Goal: Task Accomplishment & Management: Complete application form

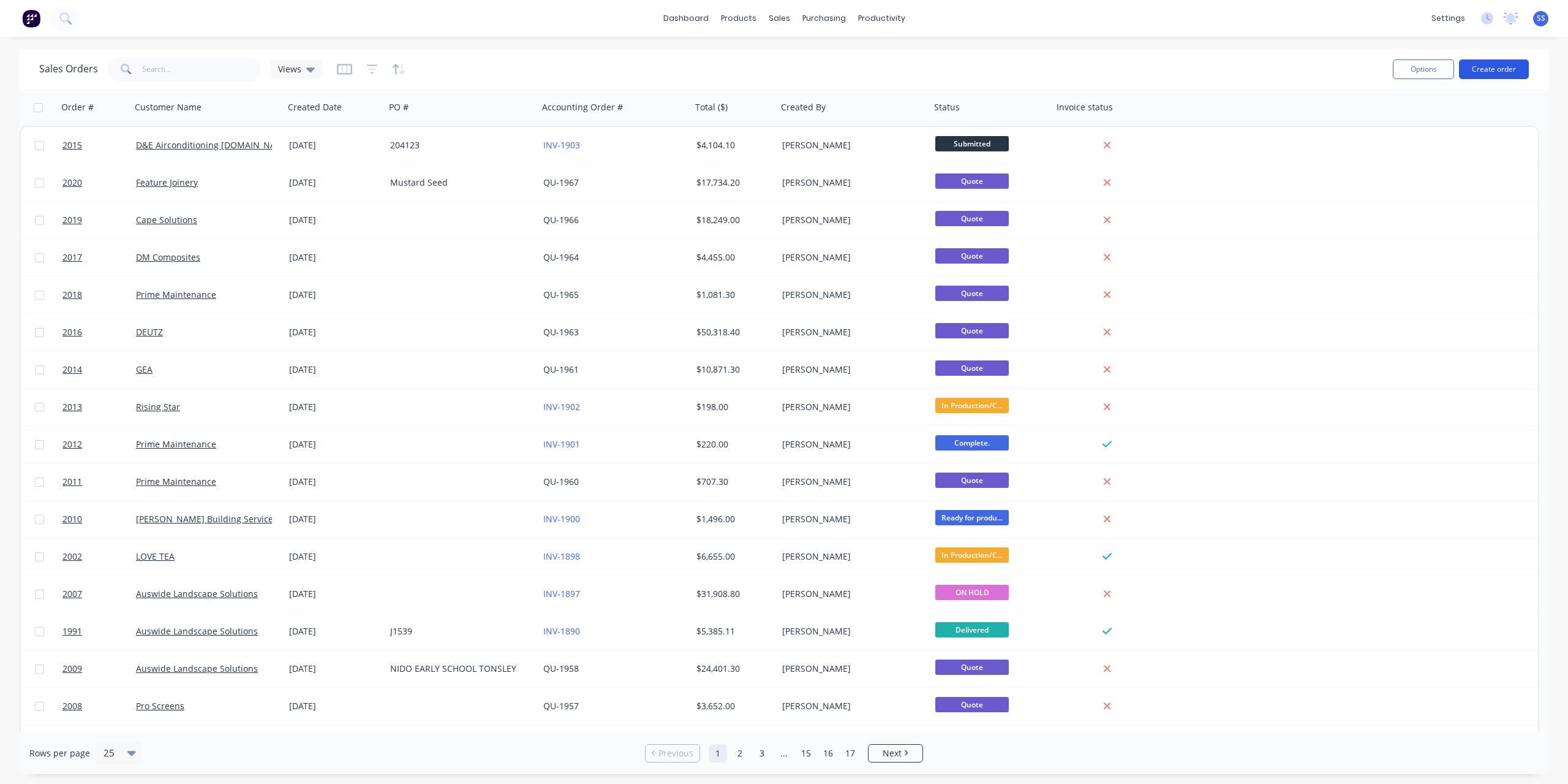
click at [1494, 76] on button "Create order" at bounding box center [1494, 69] width 70 height 20
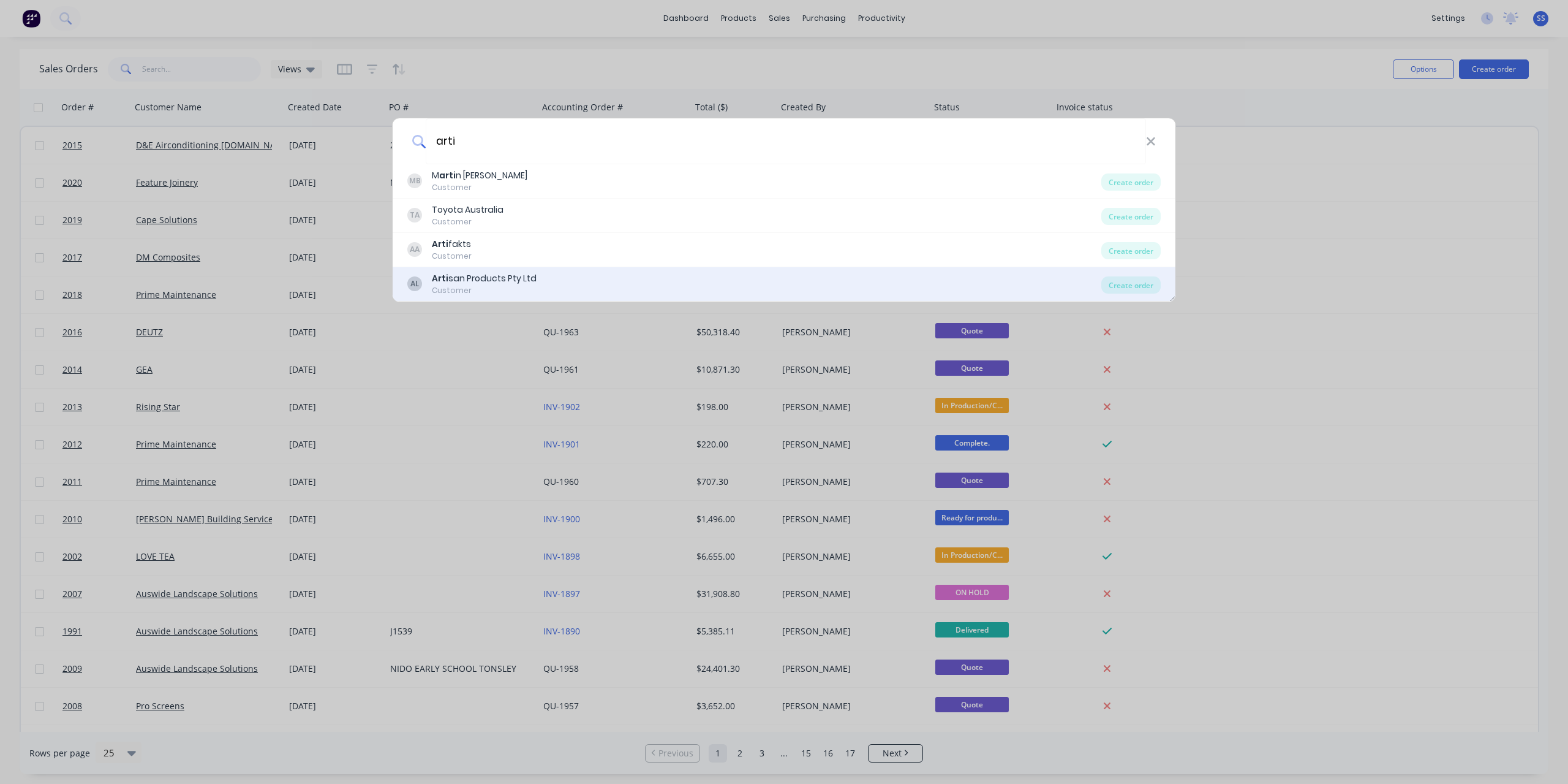
type input "arti"
click at [748, 275] on div "AL Arti san Products Pty Ltd Customer" at bounding box center [754, 284] width 694 height 24
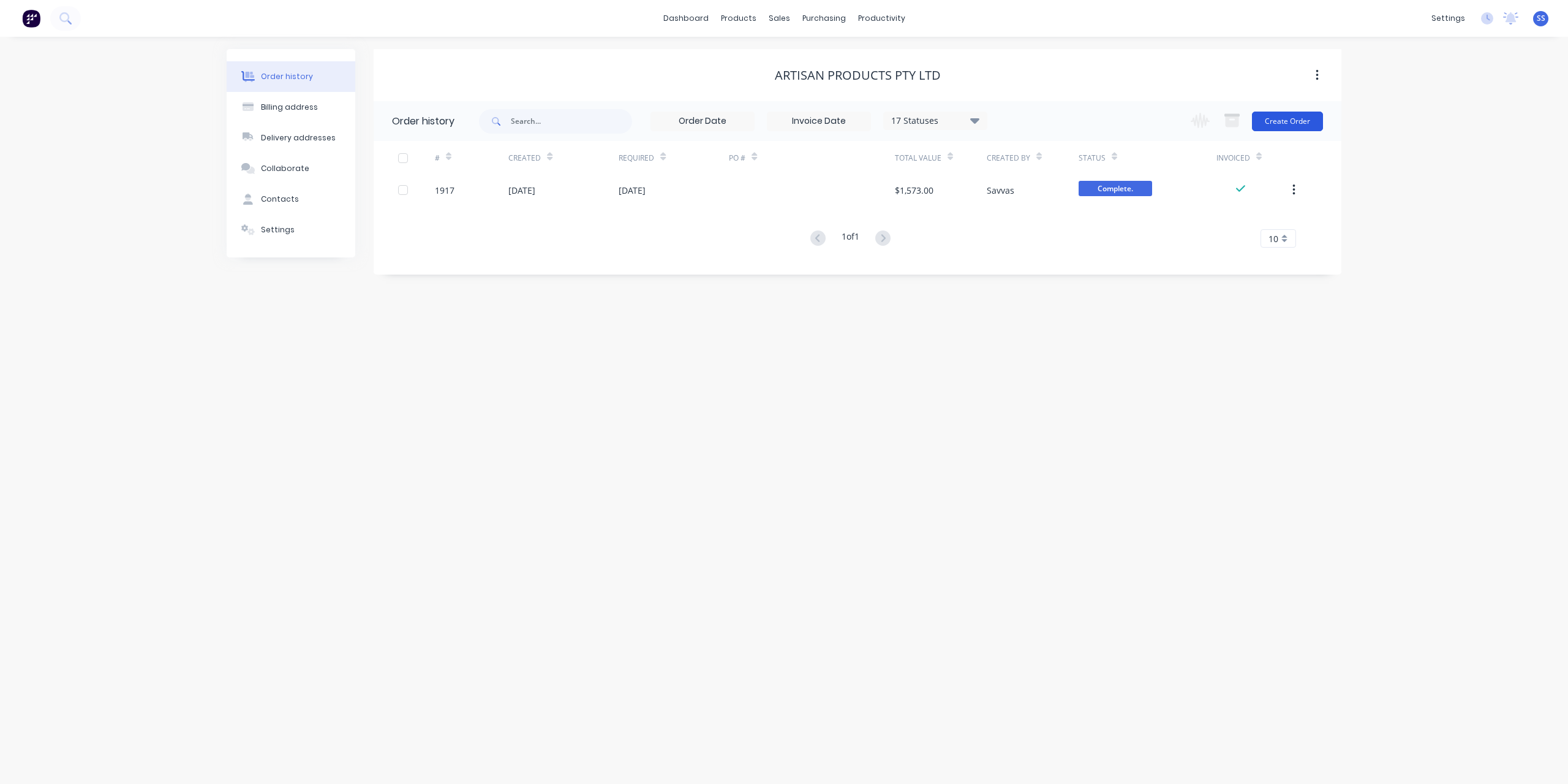
click at [1265, 123] on button "Create Order" at bounding box center [1288, 121] width 71 height 20
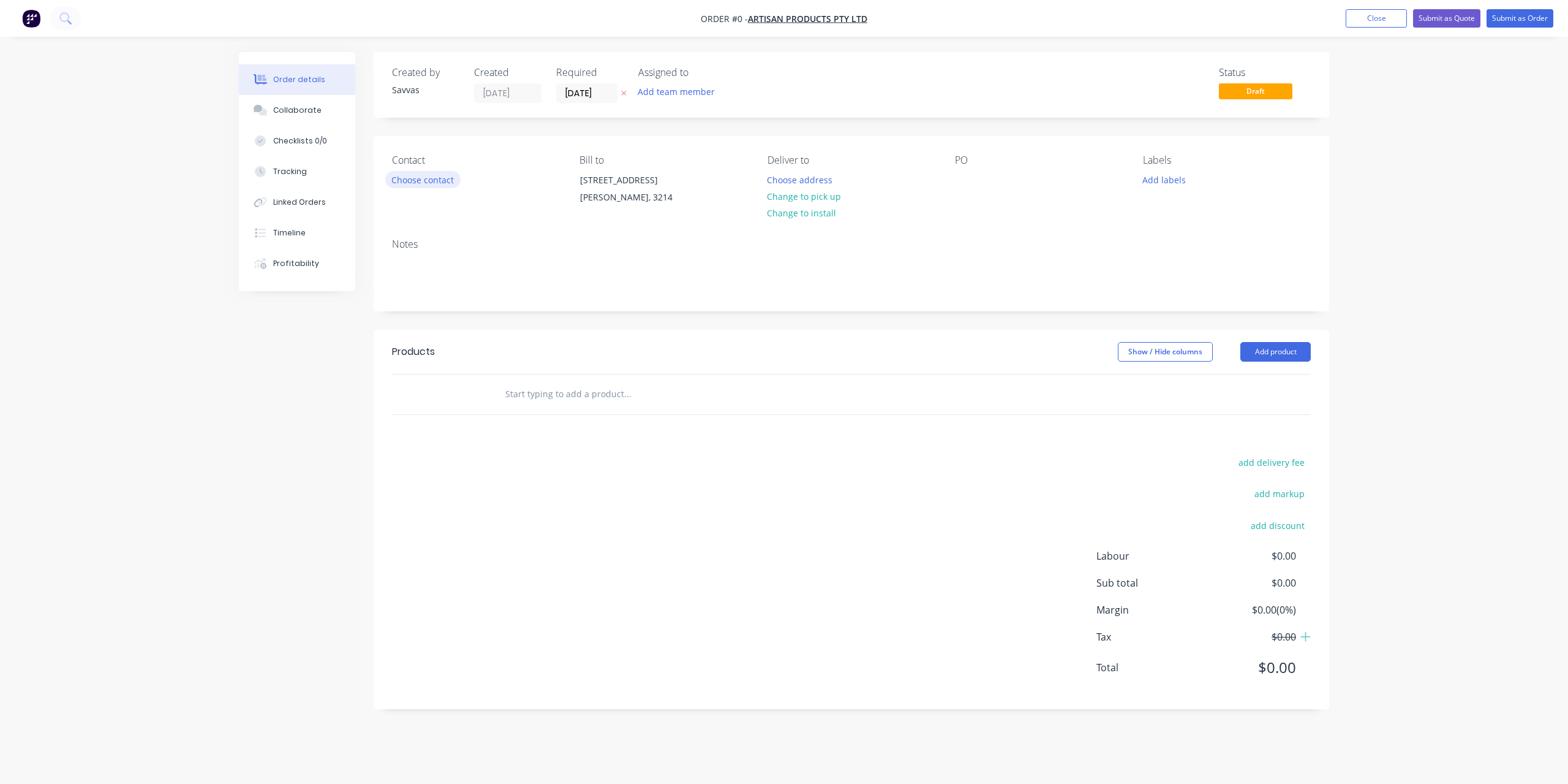
click at [439, 185] on button "Choose contact" at bounding box center [423, 179] width 75 height 16
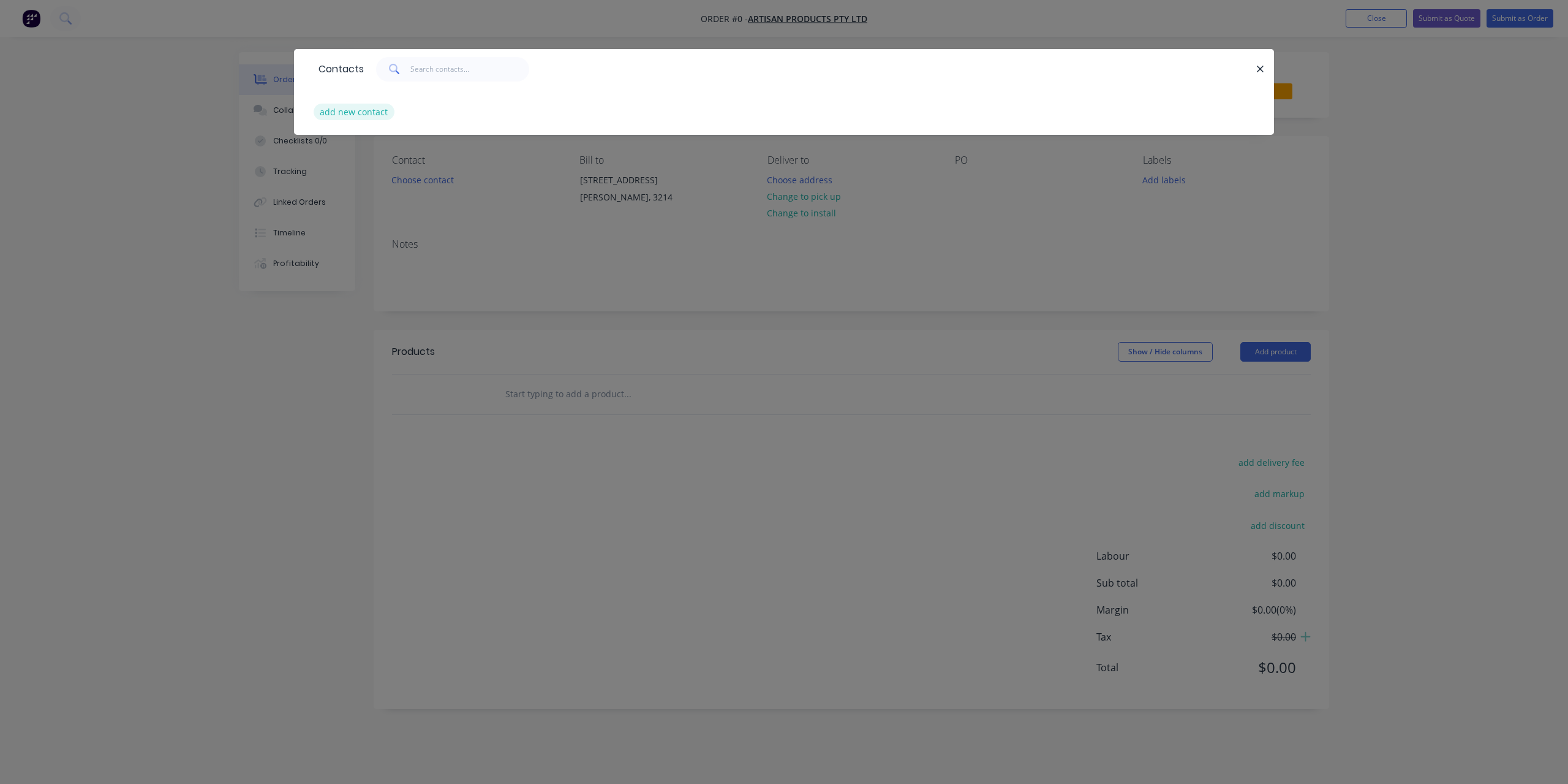
click at [358, 119] on button "add new contact" at bounding box center [354, 112] width 81 height 16
select select "AU"
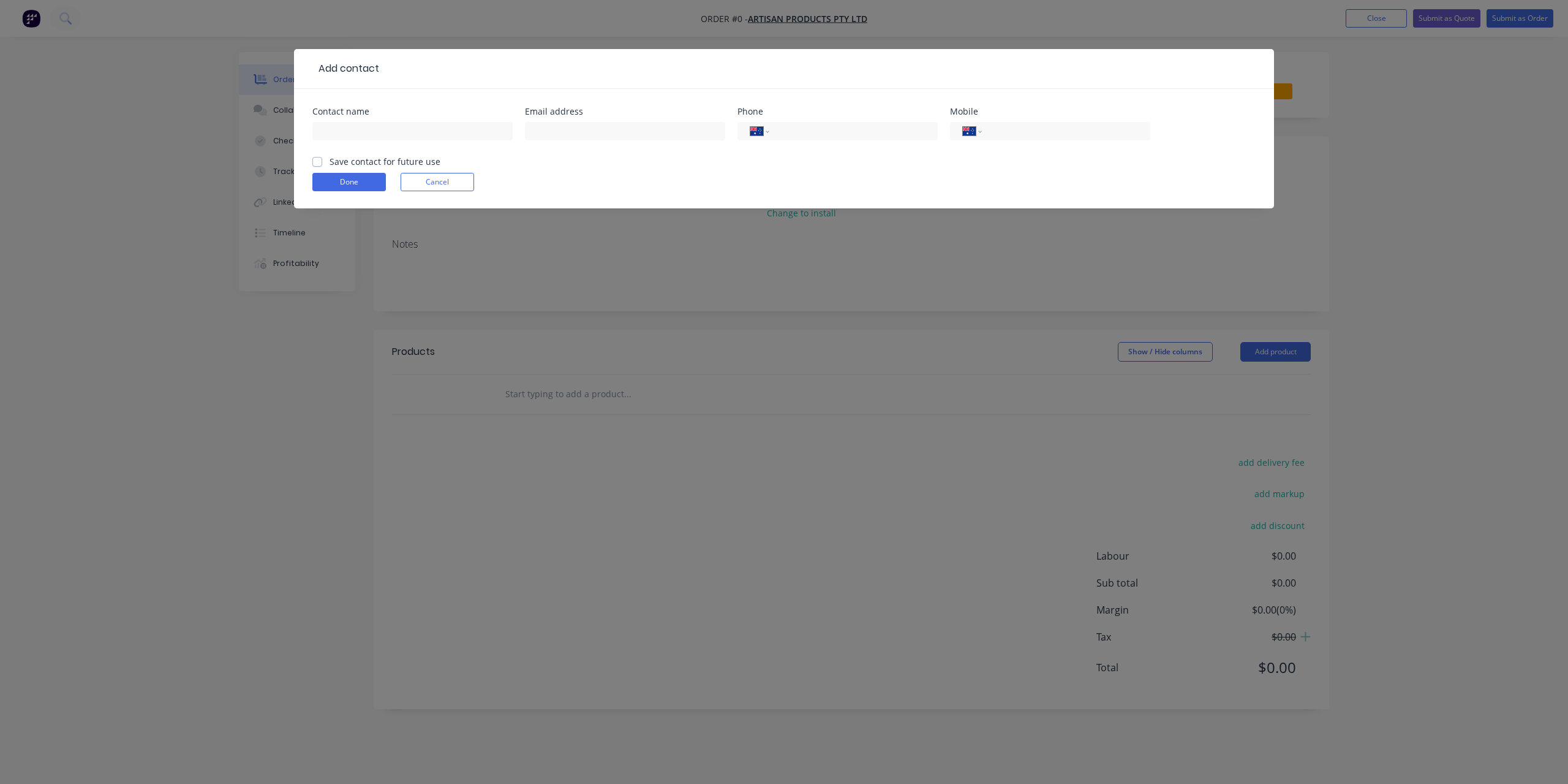
click at [329, 164] on label "Save contact for future use" at bounding box center [385, 161] width 111 height 13
click at [320, 164] on input "Save contact for future use" at bounding box center [317, 160] width 10 height 12
checkbox input "true"
click at [343, 134] on input "text" at bounding box center [412, 131] width 200 height 19
type input "[PERSON_NAME]"
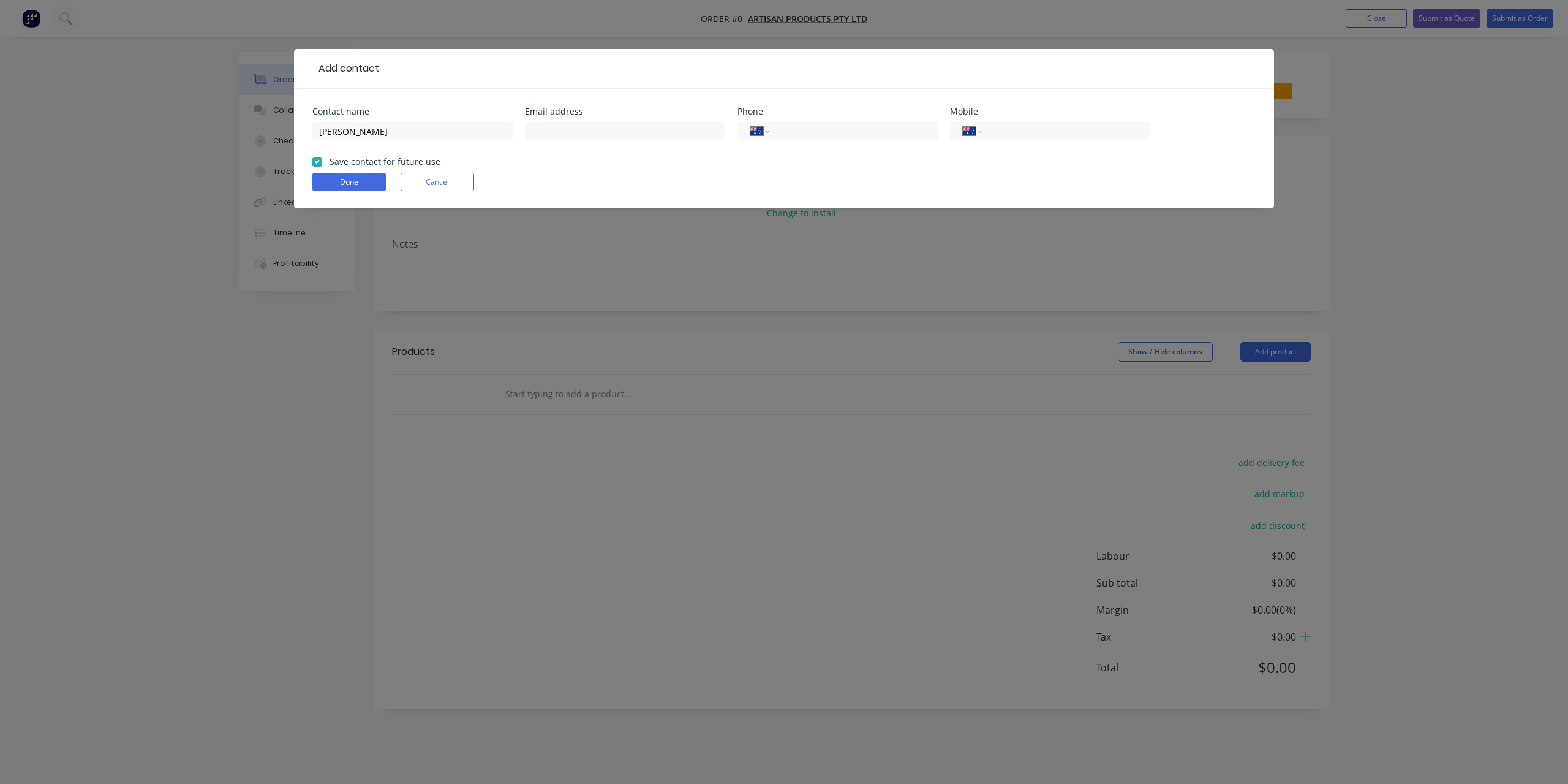
click at [540, 140] on div at bounding box center [625, 136] width 200 height 36
click at [542, 136] on input "text" at bounding box center [625, 131] width 200 height 19
paste input "[PERSON_NAME][EMAIL_ADDRESS][DOMAIN_NAME]"
type input "[PERSON_NAME][EMAIL_ADDRESS][DOMAIN_NAME]"
click at [882, 123] on div "International [GEOGRAPHIC_DATA] [GEOGRAPHIC_DATA] [GEOGRAPHIC_DATA] [GEOGRAPHIC…" at bounding box center [838, 131] width 200 height 19
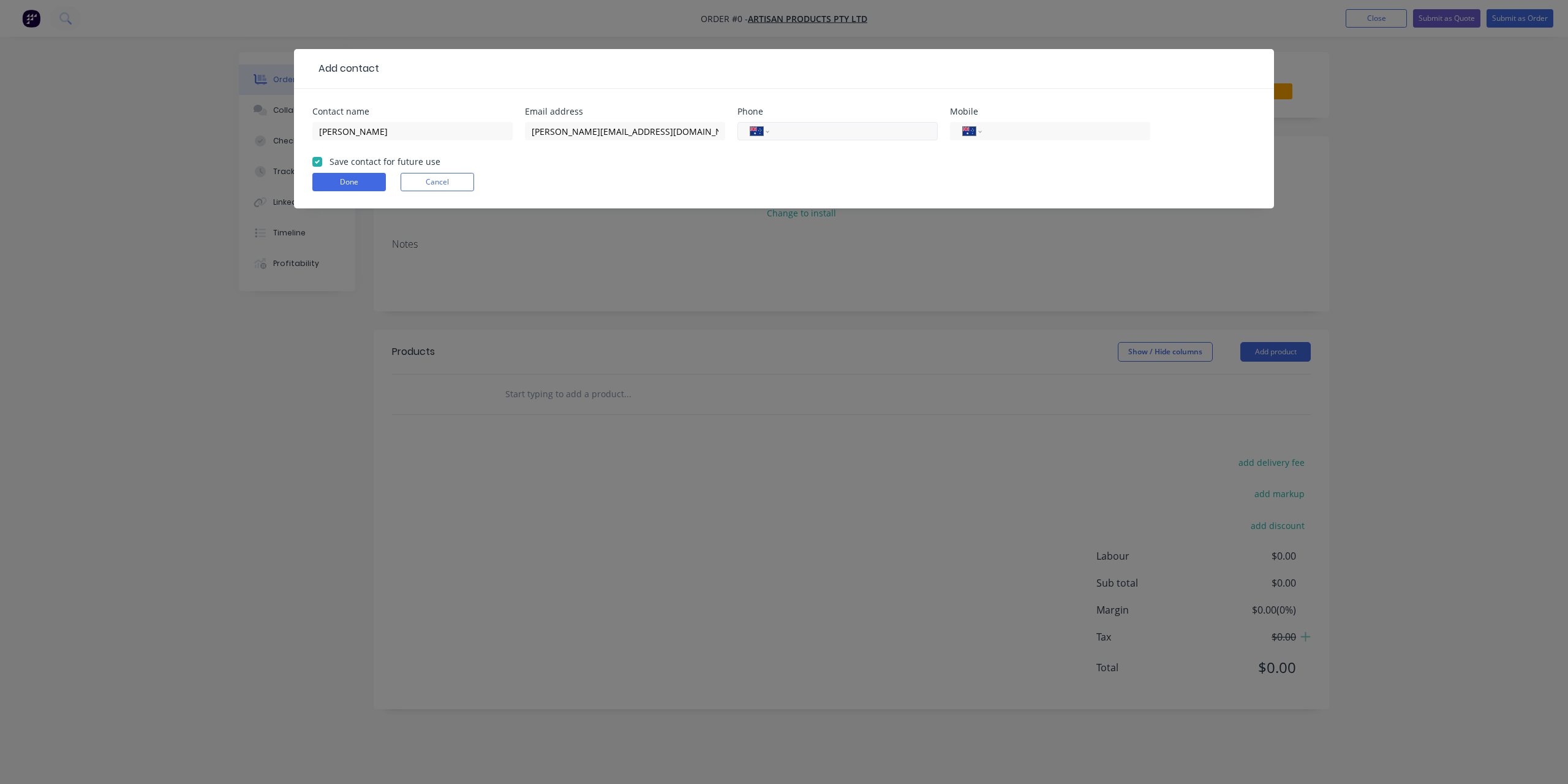
click at [869, 125] on input "tel" at bounding box center [851, 132] width 147 height 14
type input "0439 000 993"
click at [684, 172] on form "Contact name [PERSON_NAME] Email address [PERSON_NAME][EMAIL_ADDRESS][DOMAIN_NA…" at bounding box center [784, 158] width 943 height 101
drag, startPoint x: 875, startPoint y: 130, endPoint x: 729, endPoint y: 142, distance: 146.5
click at [729, 142] on div "Contact name [PERSON_NAME] Email address [PERSON_NAME][EMAIL_ADDRESS][DOMAIN_NA…" at bounding box center [784, 131] width 943 height 48
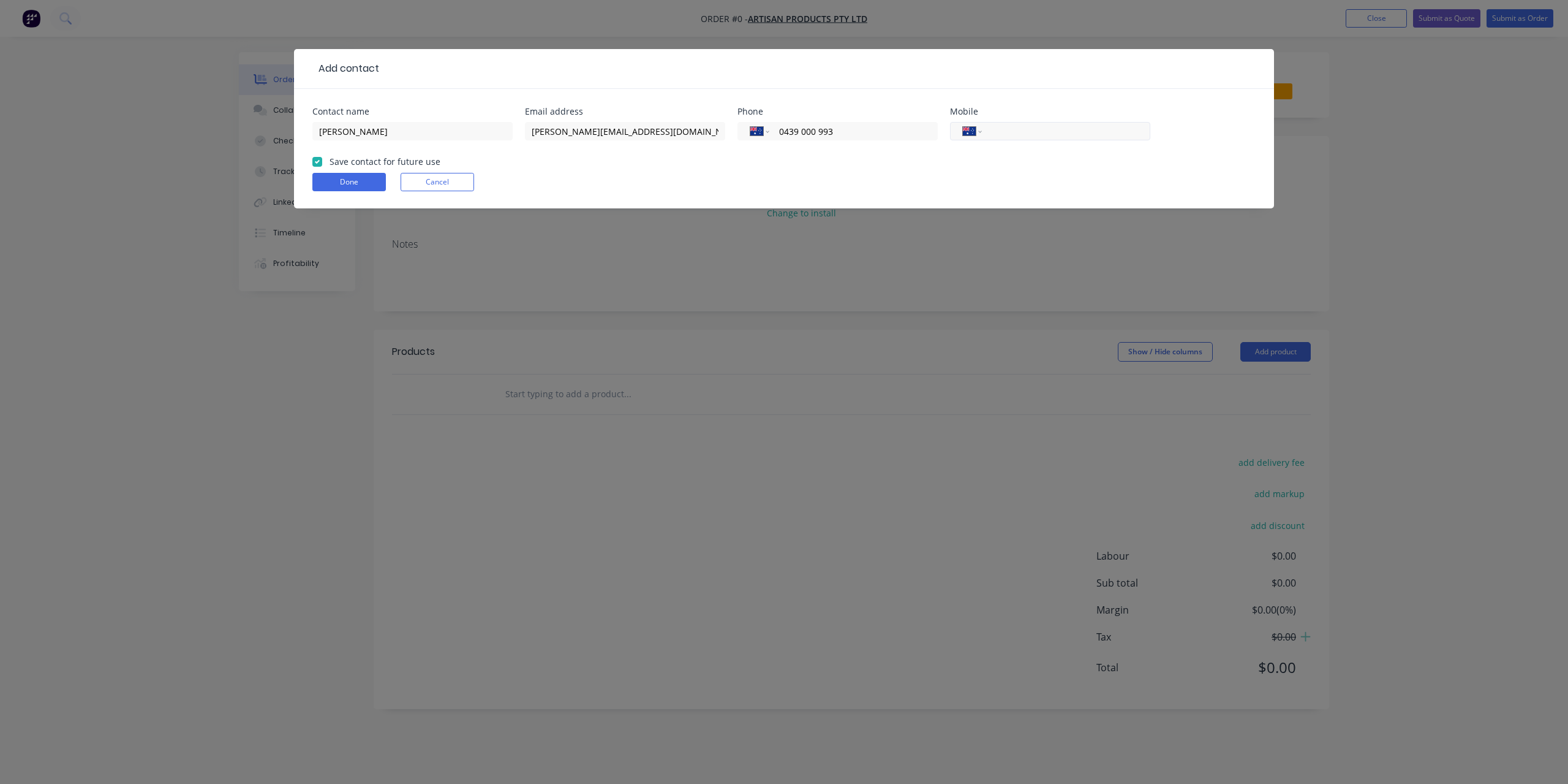
click at [1089, 134] on input "tel" at bounding box center [1064, 132] width 147 height 14
paste input "0439 000 993"
type input "0439 000 993"
click at [830, 134] on input "0439 000 993" at bounding box center [851, 132] width 147 height 14
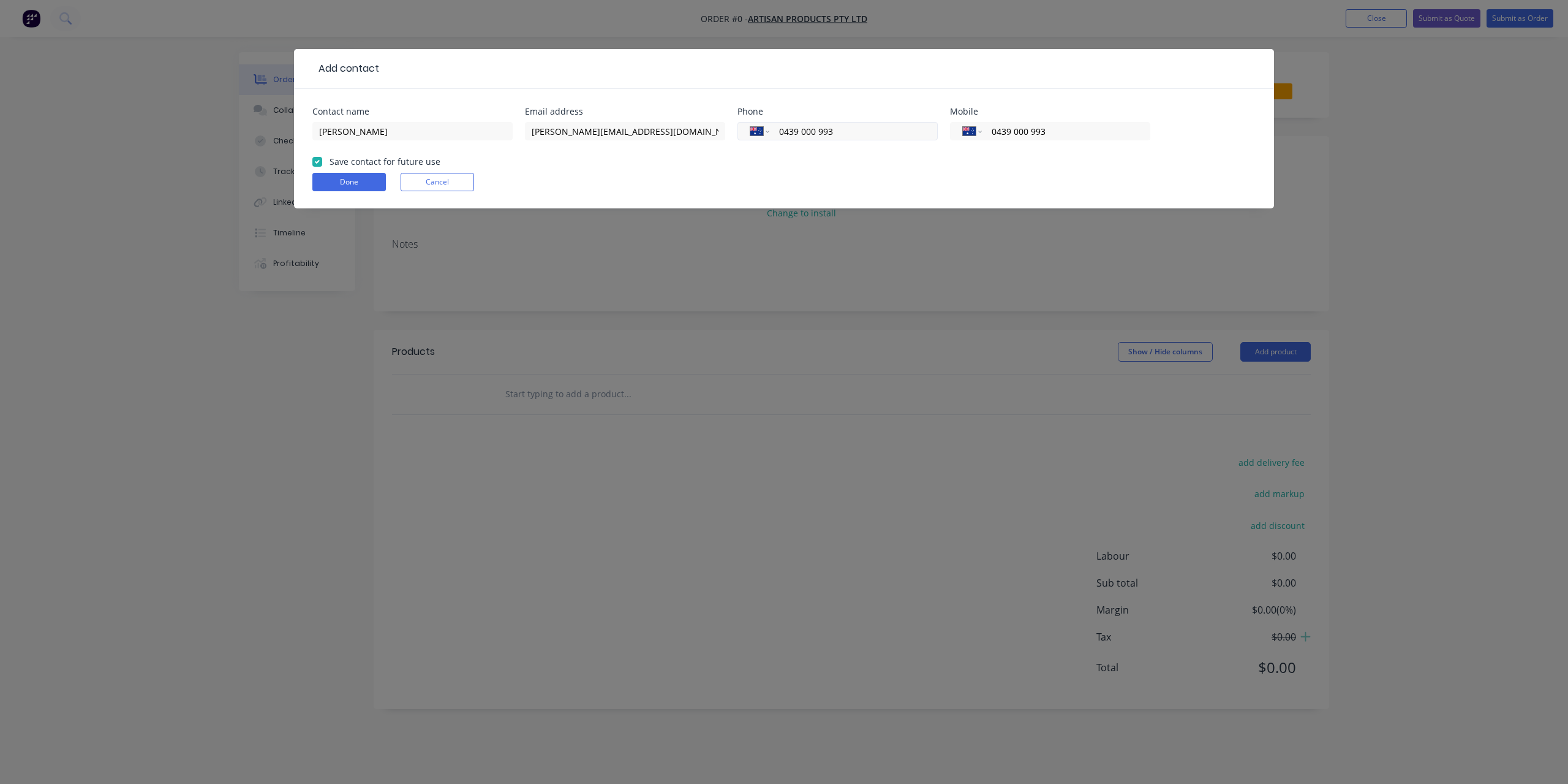
click at [830, 134] on input "0439 000 993" at bounding box center [851, 132] width 147 height 14
click at [337, 177] on button "Done" at bounding box center [349, 182] width 73 height 19
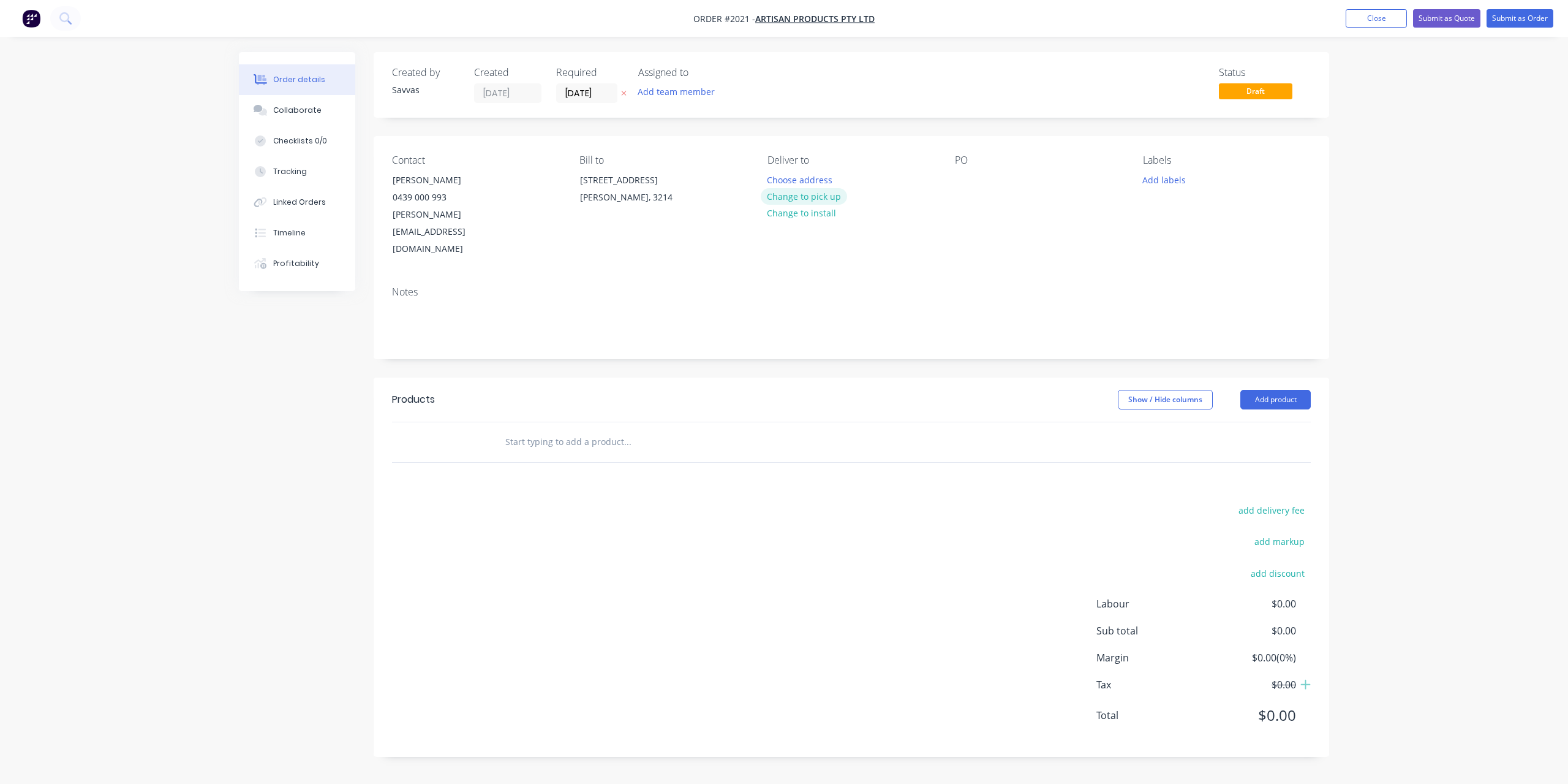
click at [834, 200] on button "Change to pick up" at bounding box center [804, 197] width 87 height 16
click at [1284, 390] on button "Add product" at bounding box center [1275, 400] width 71 height 20
click at [1260, 443] on button "Basic product" at bounding box center [1253, 456] width 116 height 25
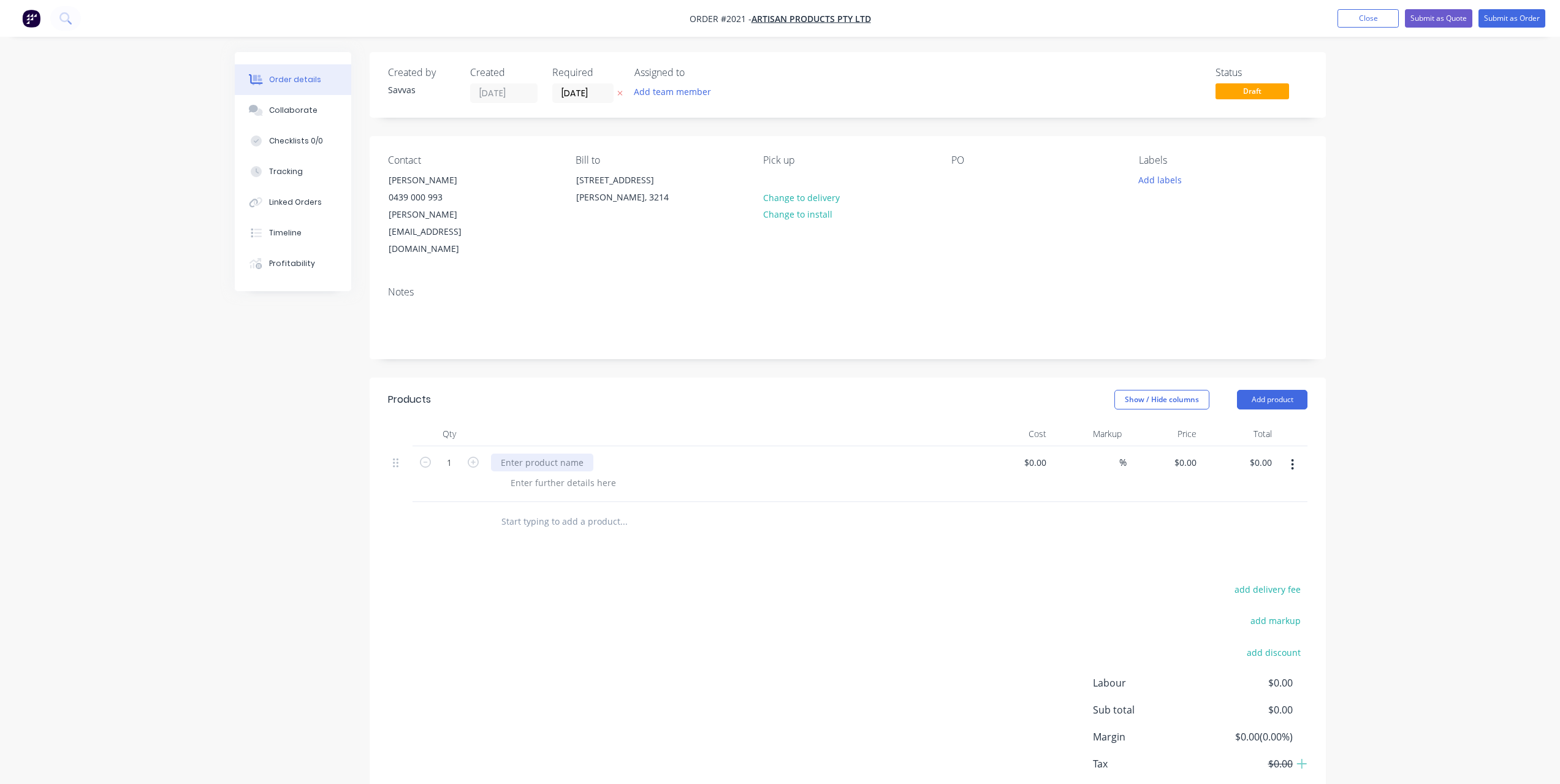
click at [552, 454] on div at bounding box center [541, 463] width 102 height 18
drag, startPoint x: 549, startPoint y: 455, endPoint x: 548, endPoint y: 448, distance: 7.1
click at [549, 474] on div at bounding box center [563, 482] width 125 height 18
paste div
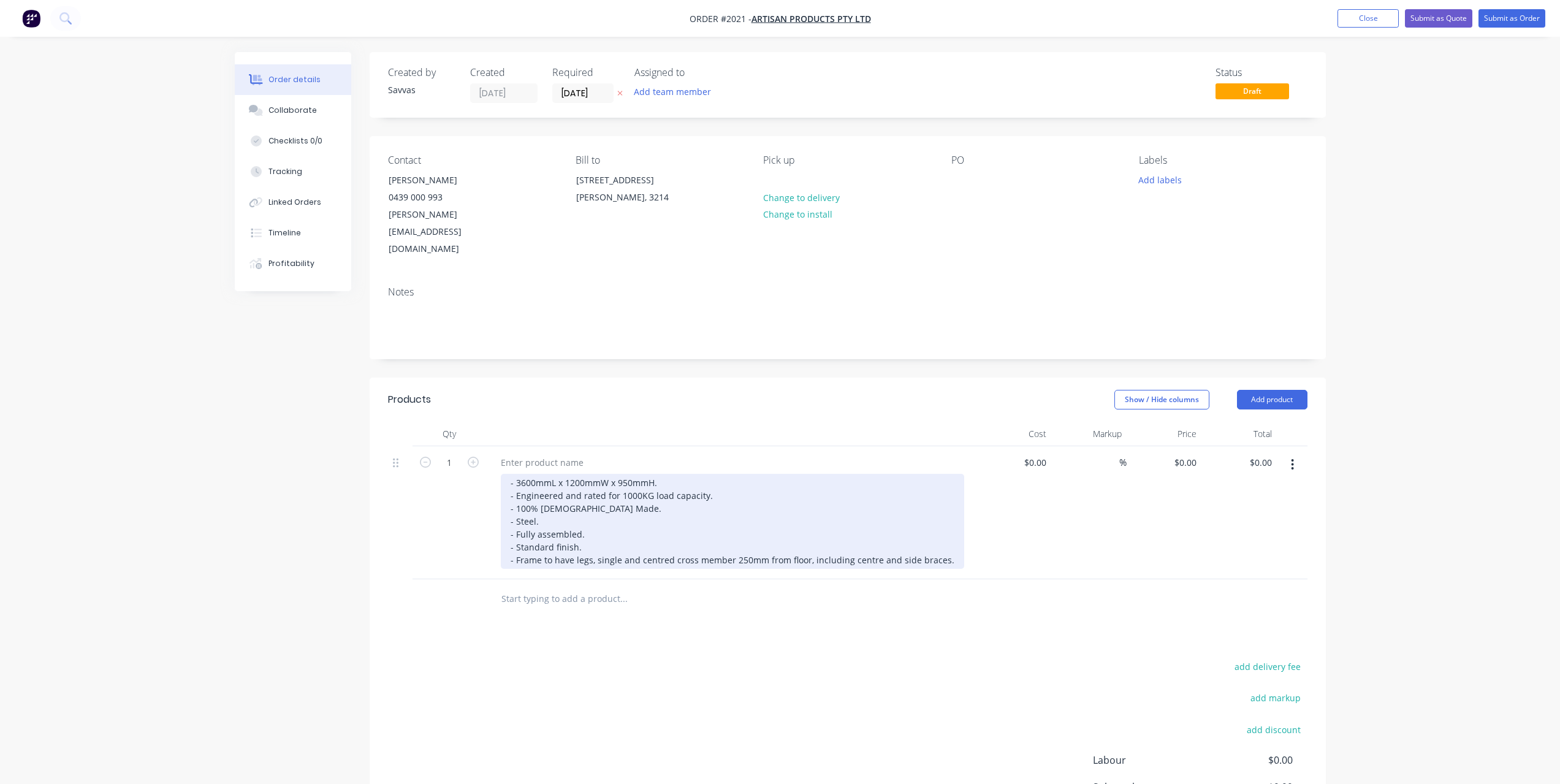
click at [596, 488] on div "- 3600mmL x 1200mmW x 950mmH. - Engineered and rated for 1000KG load capacity. …" at bounding box center [733, 521] width 463 height 95
click at [620, 479] on div "- 3600mmL x 1200mmW x 950mmH. - Engineered and rated for 1000KG load capacity. …" at bounding box center [733, 521] width 463 height 95
drag, startPoint x: 723, startPoint y: 462, endPoint x: 517, endPoint y: 462, distance: 206.0
click at [517, 474] on div "- 3600mmL x 1200mmW x 950mmH. - Engineered and rated for 1000KG load capacity. …" at bounding box center [733, 521] width 463 height 95
click at [571, 526] on div "- 3600mmL x 1200mmW x 950mmH. - Fully welded construct free of welding spatter …" at bounding box center [733, 521] width 463 height 95
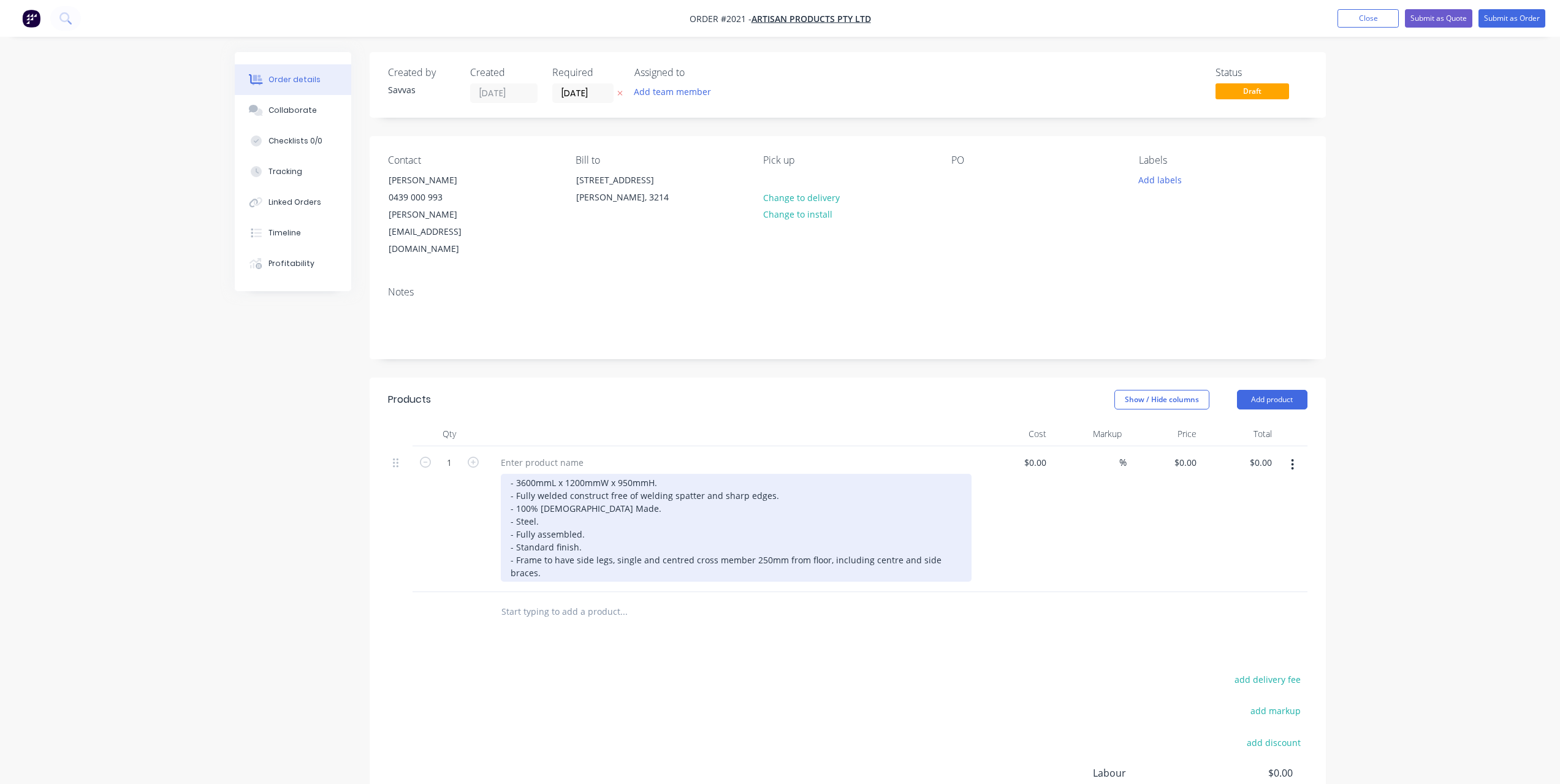
click at [663, 495] on div "- 3600mmL x 1200mmW x 950mmH. - Fully welded construct free of welding spatter …" at bounding box center [736, 527] width 471 height 108
click at [626, 474] on div "- 3600mmL x 1200mmW x 950mmH. - Fully welded construct free of welding spatter …" at bounding box center [736, 527] width 471 height 108
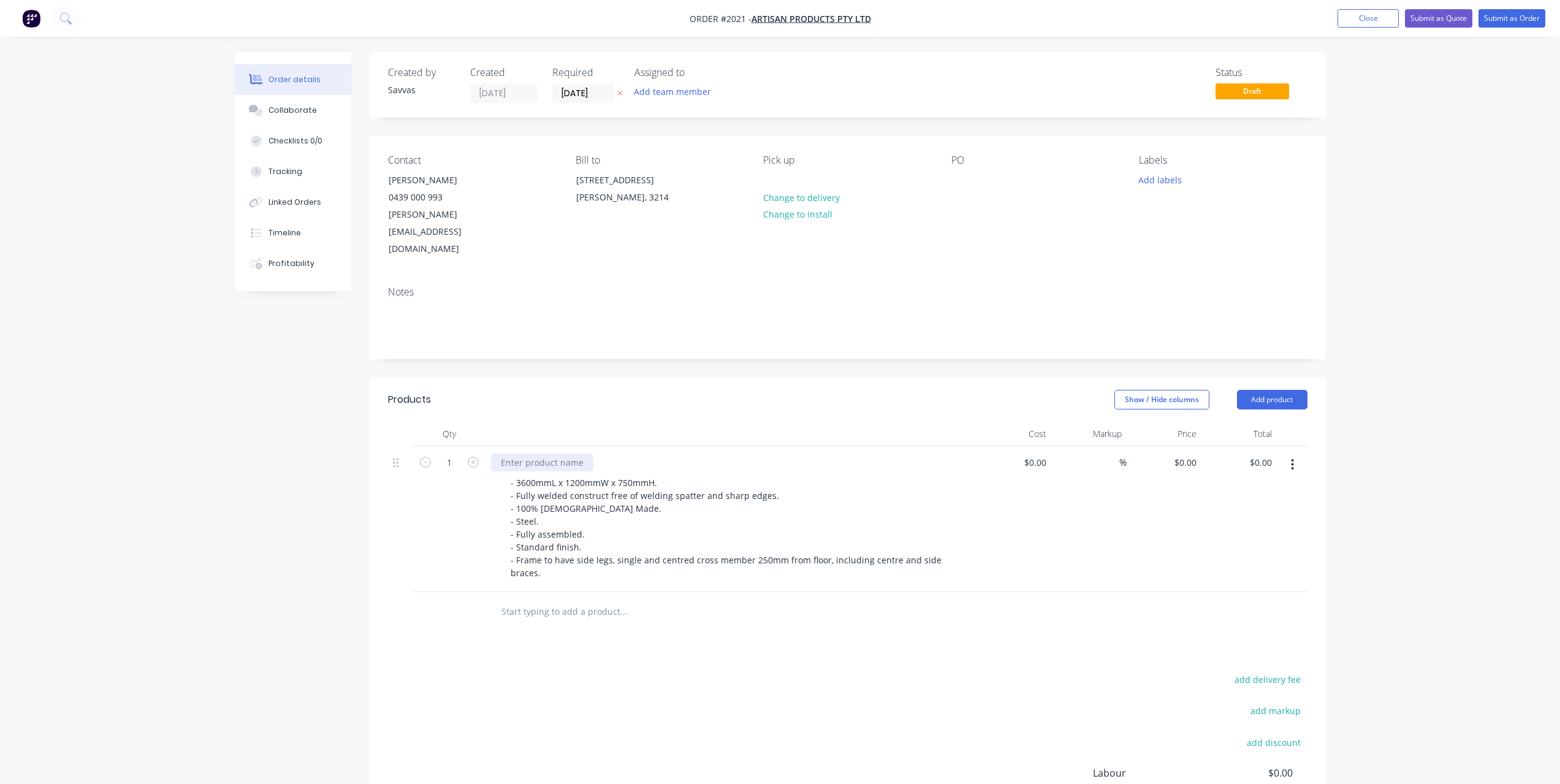
click at [548, 454] on div at bounding box center [541, 463] width 102 height 18
click at [1259, 378] on header "Products Show / Hide columns Add product" at bounding box center [847, 400] width 956 height 44
click at [1261, 390] on button "Add product" at bounding box center [1272, 400] width 71 height 20
click at [1240, 446] on div "Basic product" at bounding box center [1250, 455] width 95 height 18
drag, startPoint x: 571, startPoint y: 428, endPoint x: 489, endPoint y: 426, distance: 82.0
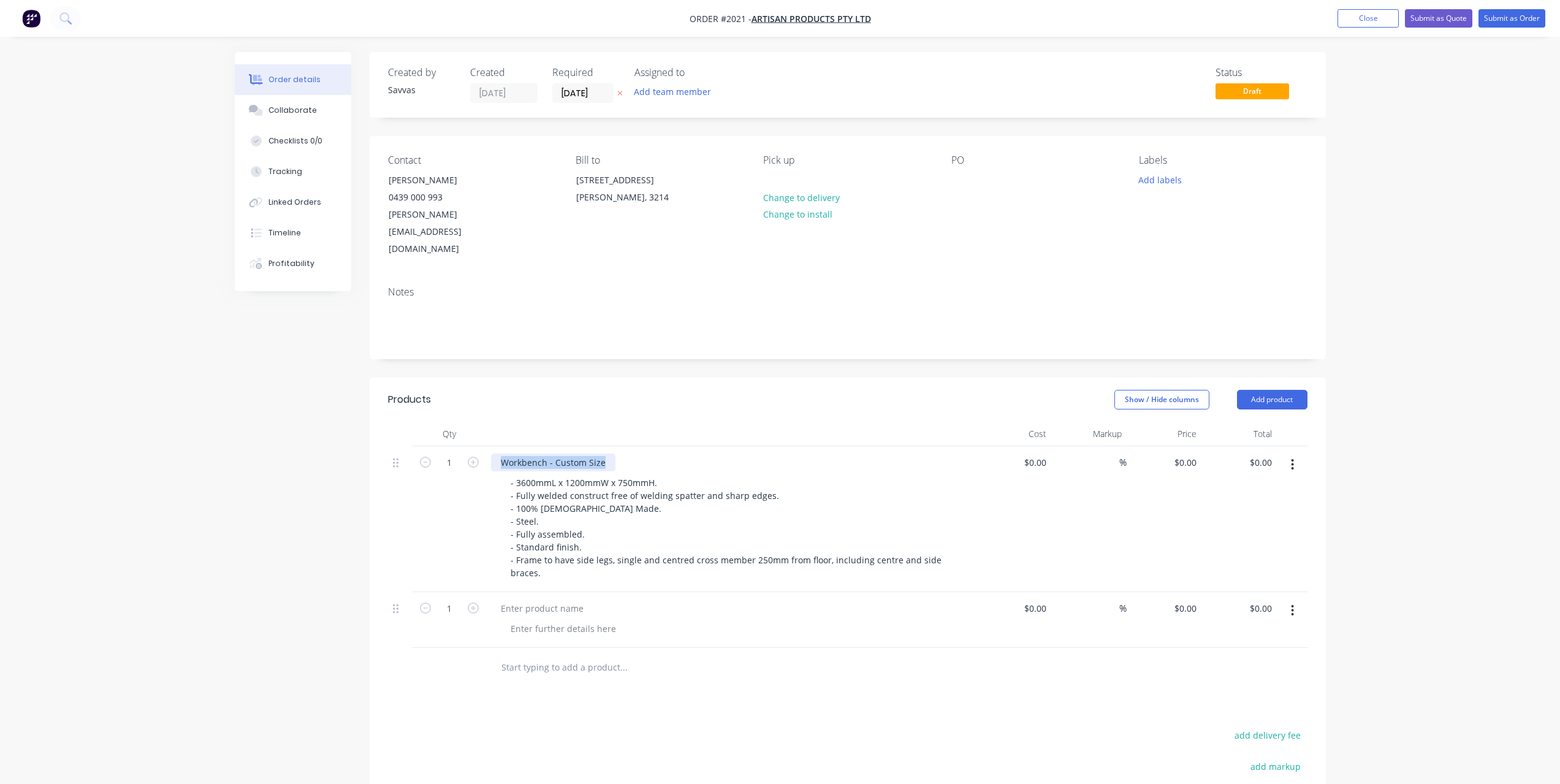
click at [489, 446] on div "Workbench - Custom Size - 3600mmL x 1200mmW x 750mmH. - Fully welded construct …" at bounding box center [731, 519] width 490 height 146
copy div "Workbench - Custom Size"
click at [560, 592] on div at bounding box center [731, 620] width 490 height 56
click at [558, 600] on div at bounding box center [541, 609] width 102 height 18
paste div
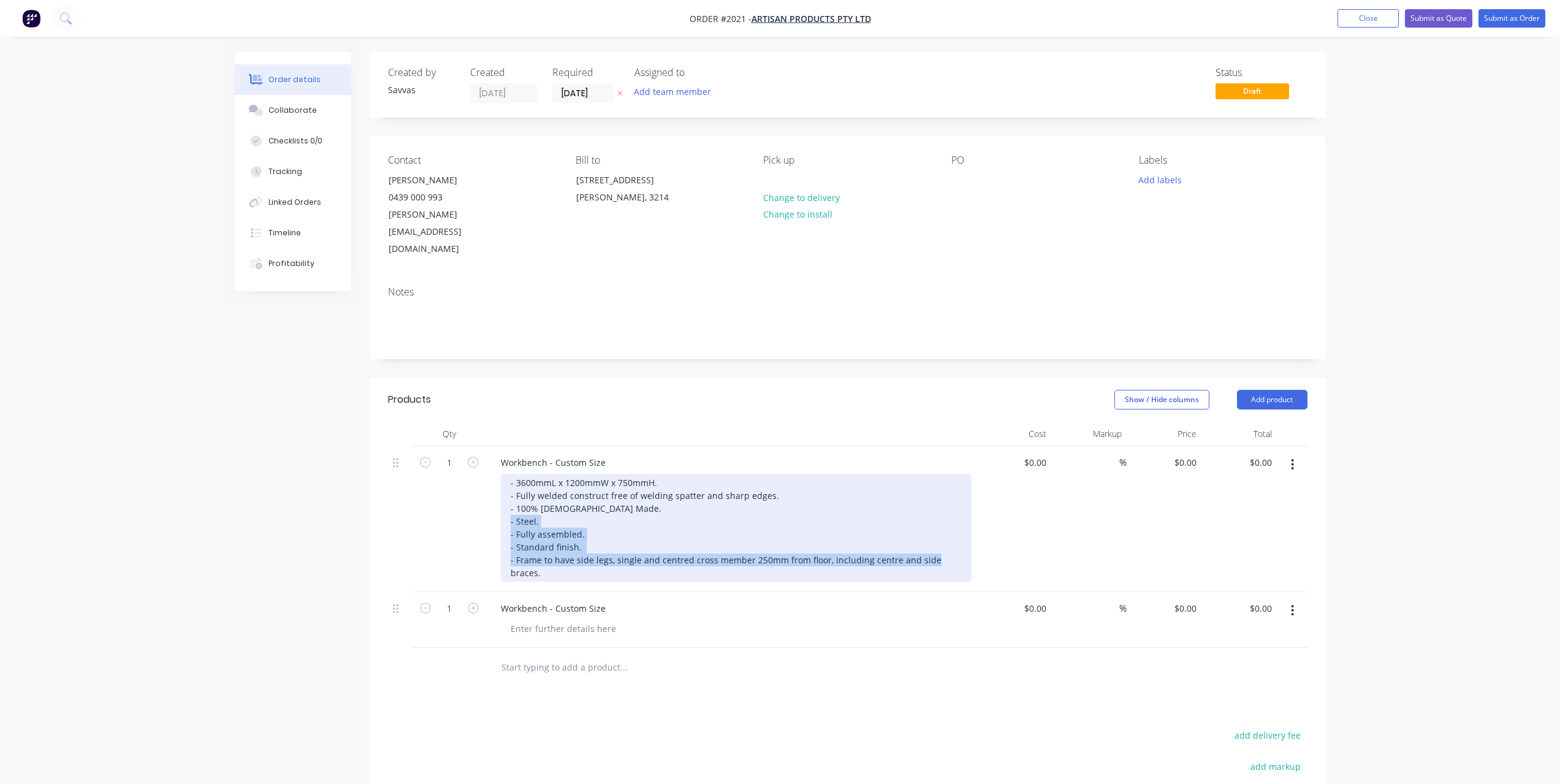
drag, startPoint x: 959, startPoint y: 526, endPoint x: 504, endPoint y: 451, distance: 461.1
click at [504, 474] on div "- 3600mmL x 1200mmW x 750mmH. - Fully welded construct free of welding spatter …" at bounding box center [736, 527] width 471 height 108
click at [507, 474] on div "- 3600mmL x 1200mmW x 750mmH. - Fully welded construct free of welding spatter …" at bounding box center [736, 527] width 471 height 108
drag, startPoint x: 507, startPoint y: 451, endPoint x: 963, endPoint y: 529, distance: 462.6
click at [963, 529] on div "- 3600mmL x 1200mmW x 750mmH. - Fully welded construct free of welding spatter …" at bounding box center [736, 527] width 471 height 108
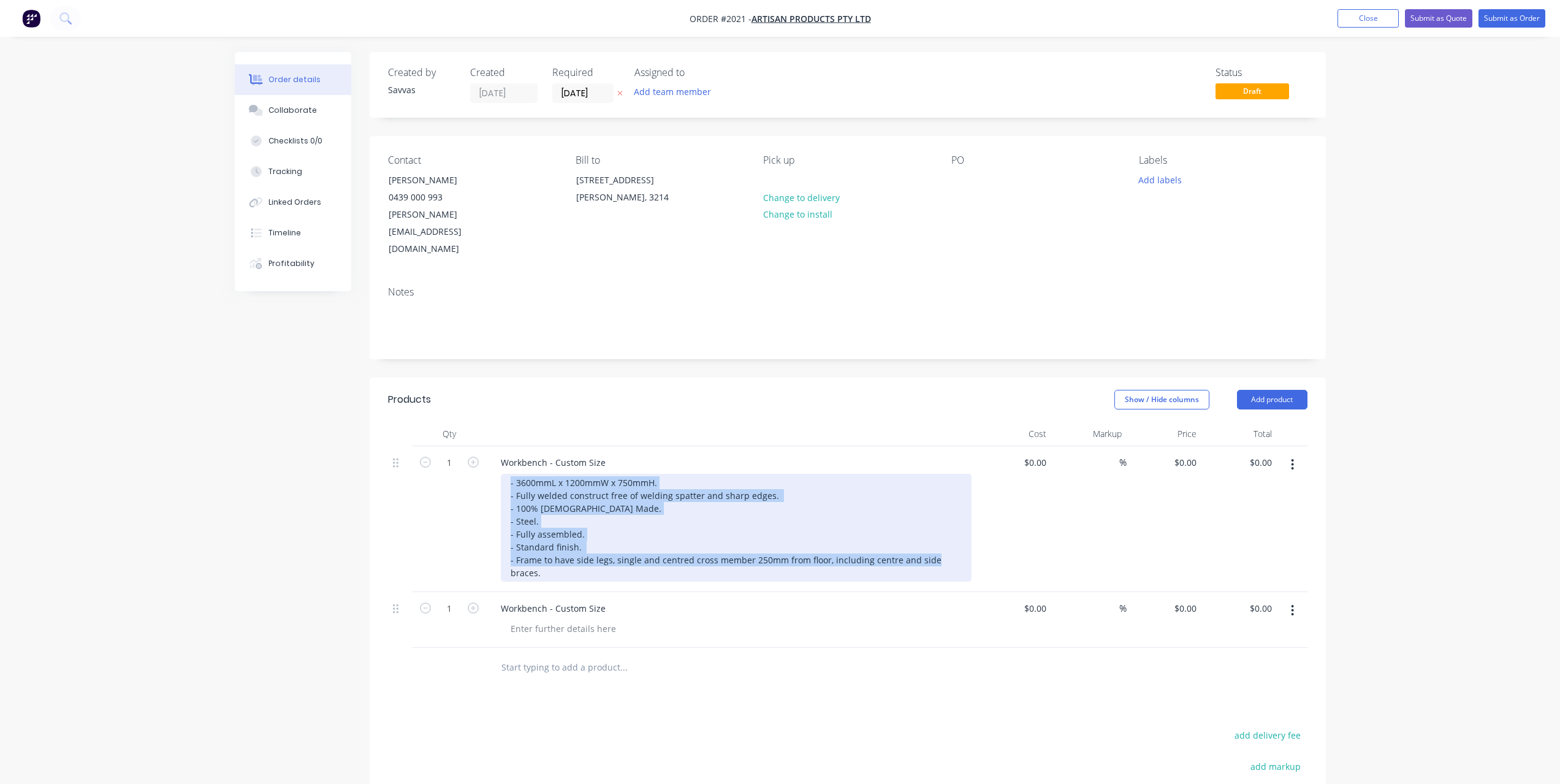
copy div "- 3600mmL x 1200mmW x 750mmH. - Fully welded construct free of welding spatter …"
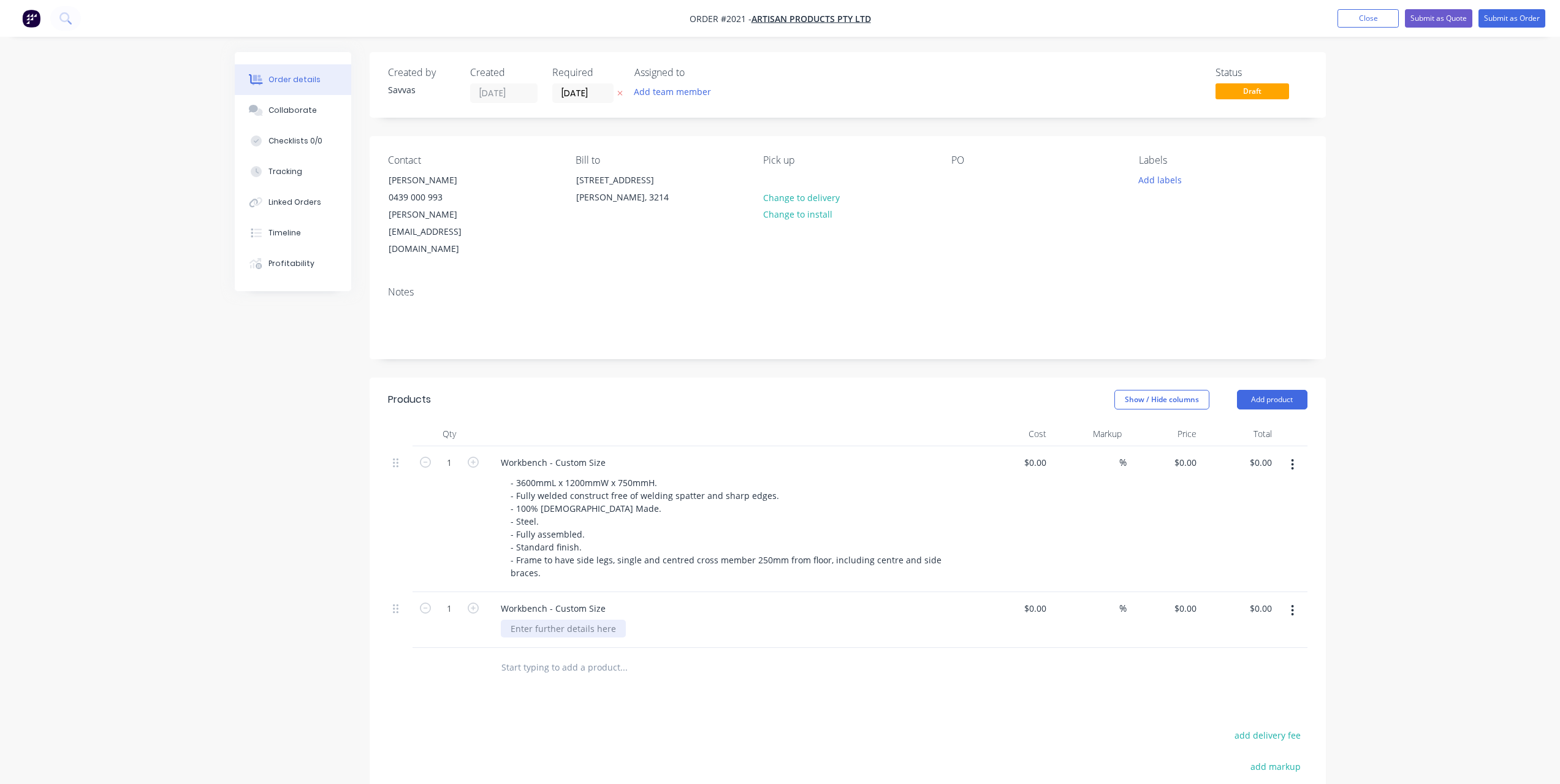
click at [596, 620] on div at bounding box center [563, 628] width 125 height 18
paste div
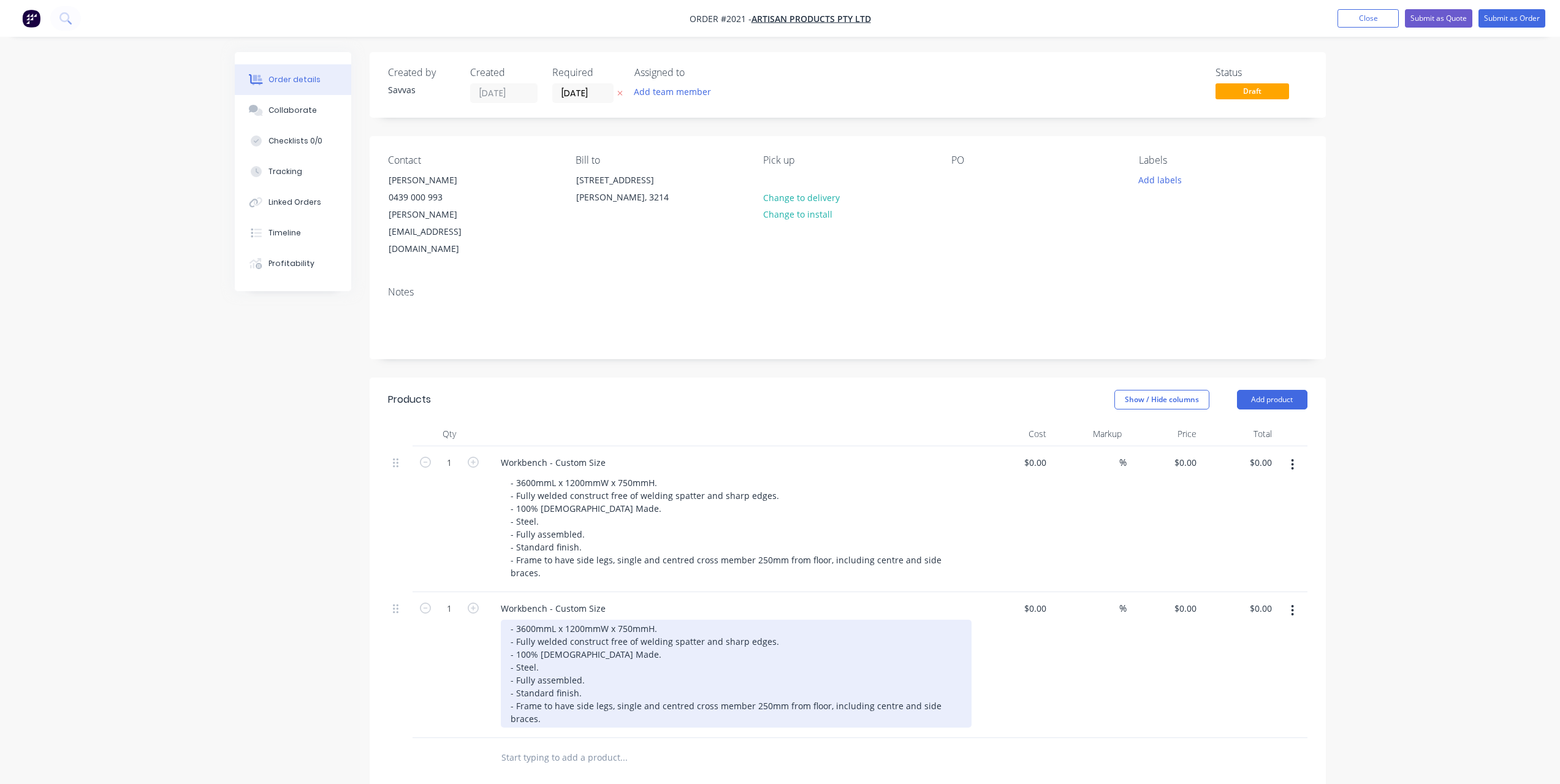
click at [631, 620] on div "- 3600mmL x 1200mmW x 750mmH. - Fully welded construct free of welding spatter …" at bounding box center [736, 673] width 471 height 108
click at [622, 620] on div "- 3600mmL x 1200mmW x 750mmH. - Fully welded construct free of welding spatter …" at bounding box center [736, 673] width 471 height 108
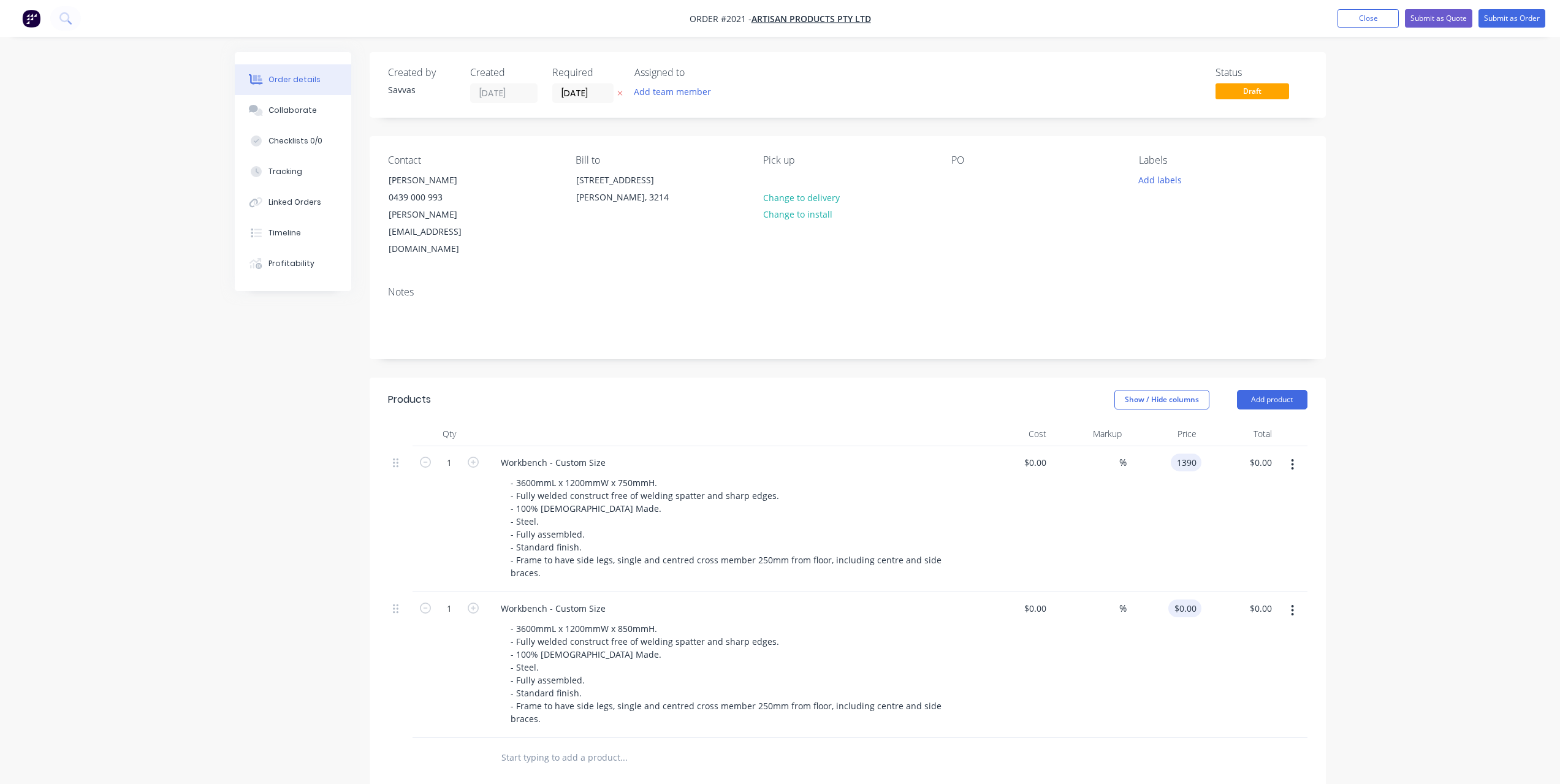
type input "$1,390.00"
click at [1193, 600] on input "0" at bounding box center [1187, 609] width 28 height 18
click at [1223, 592] on div "$0.00 $0.00" at bounding box center [1239, 665] width 75 height 146
click at [1199, 600] on input "0" at bounding box center [1187, 609] width 28 height 18
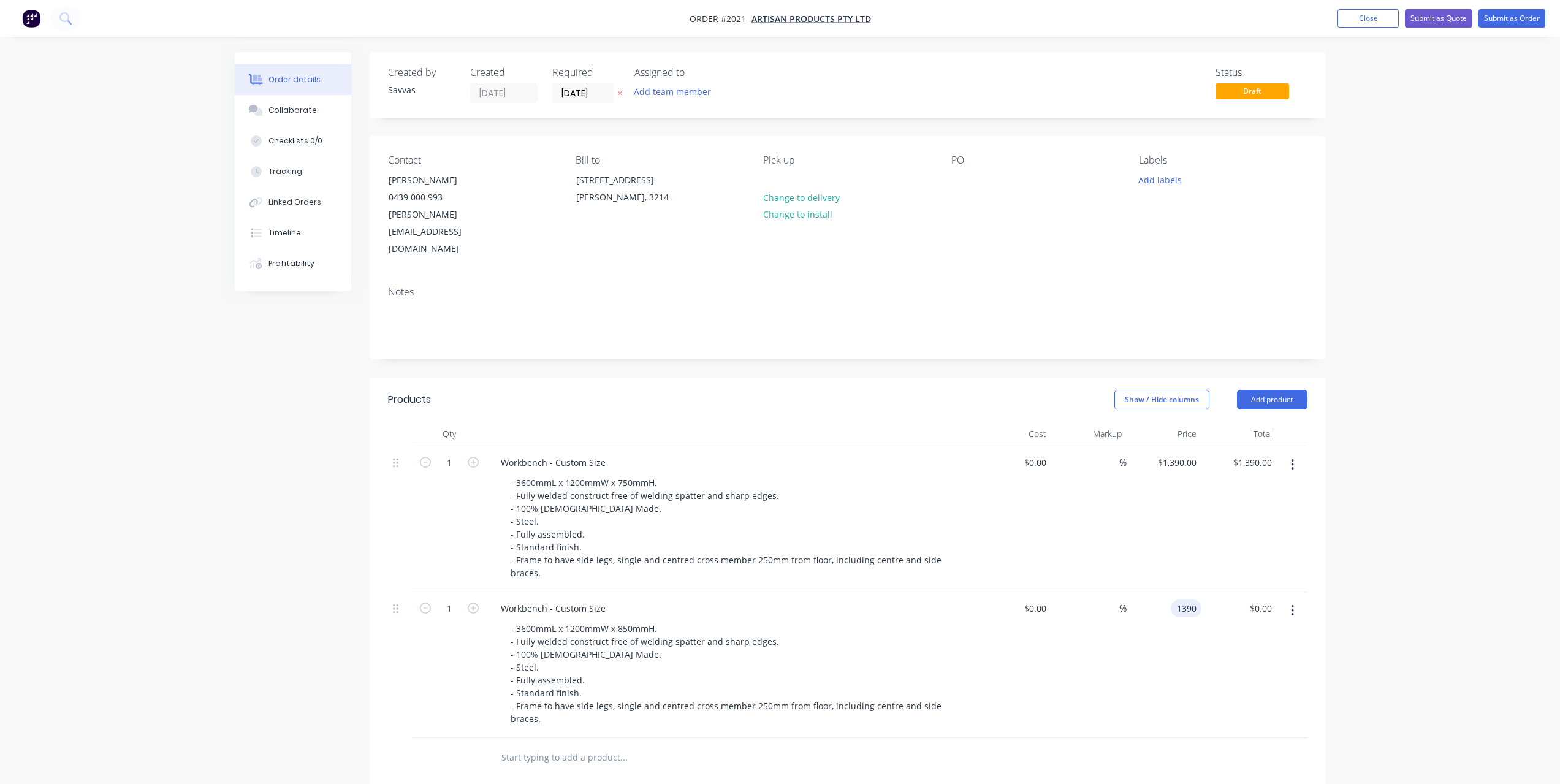
type input "$1,390.00"
click at [1116, 610] on div "%" at bounding box center [1089, 665] width 75 height 146
click at [830, 385] on header "Products Show / Hide columns Add product" at bounding box center [847, 400] width 956 height 44
click at [619, 95] on icon "button" at bounding box center [620, 93] width 5 height 8
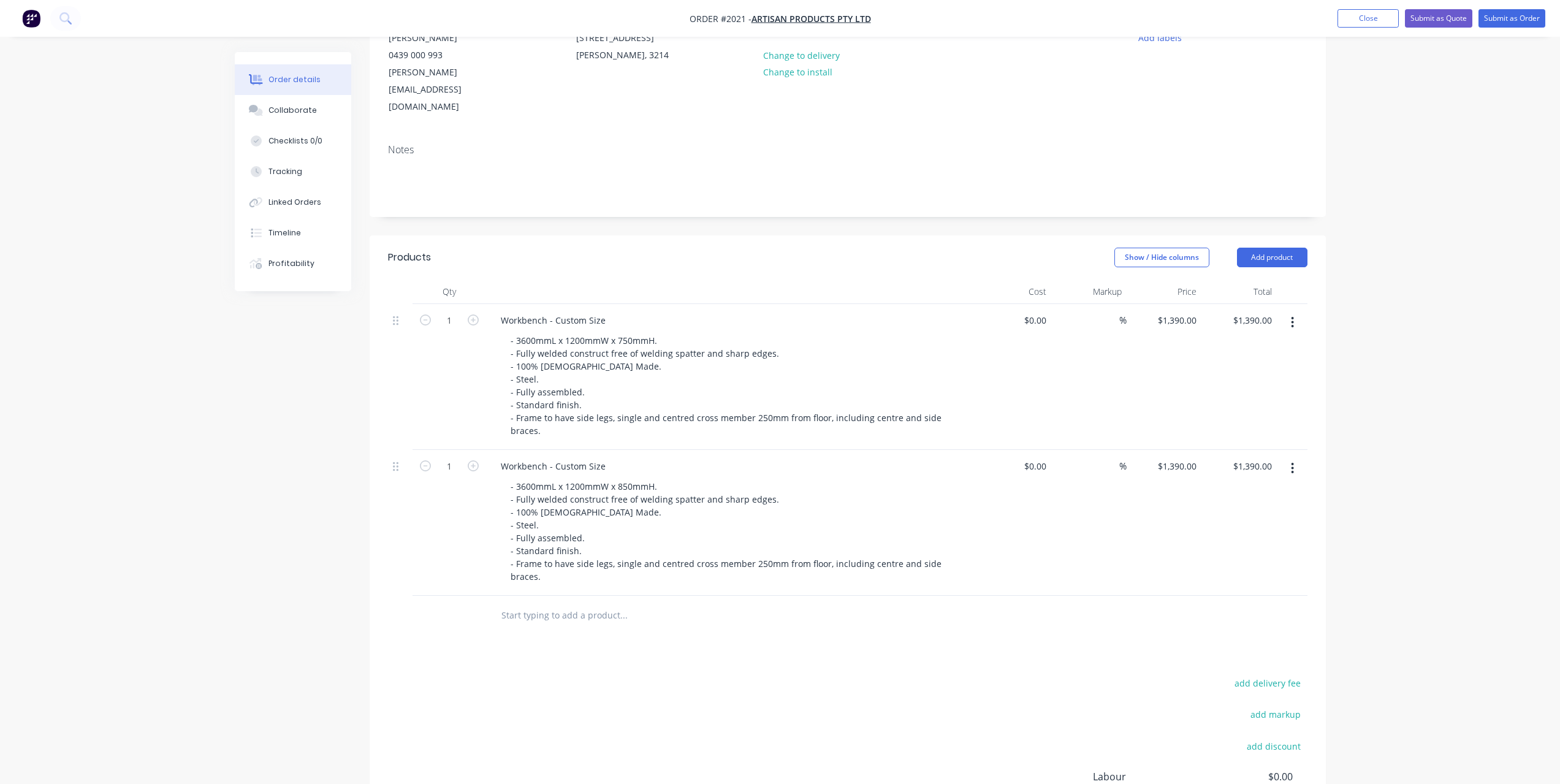
scroll to position [143, 0]
click at [1008, 595] on div at bounding box center [847, 615] width 919 height 40
click at [1439, 12] on button "Submit as Quote" at bounding box center [1439, 18] width 67 height 19
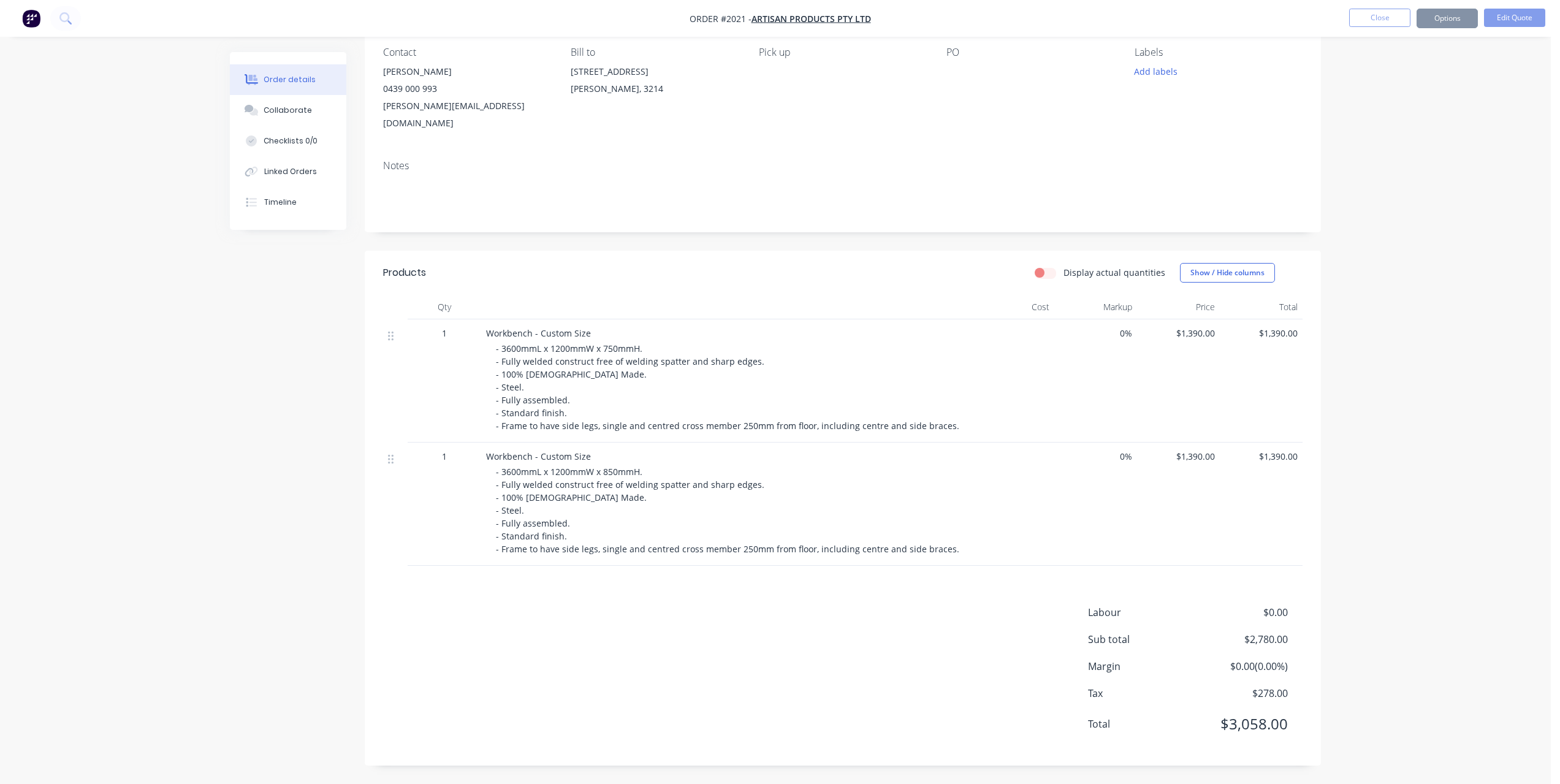
scroll to position [0, 0]
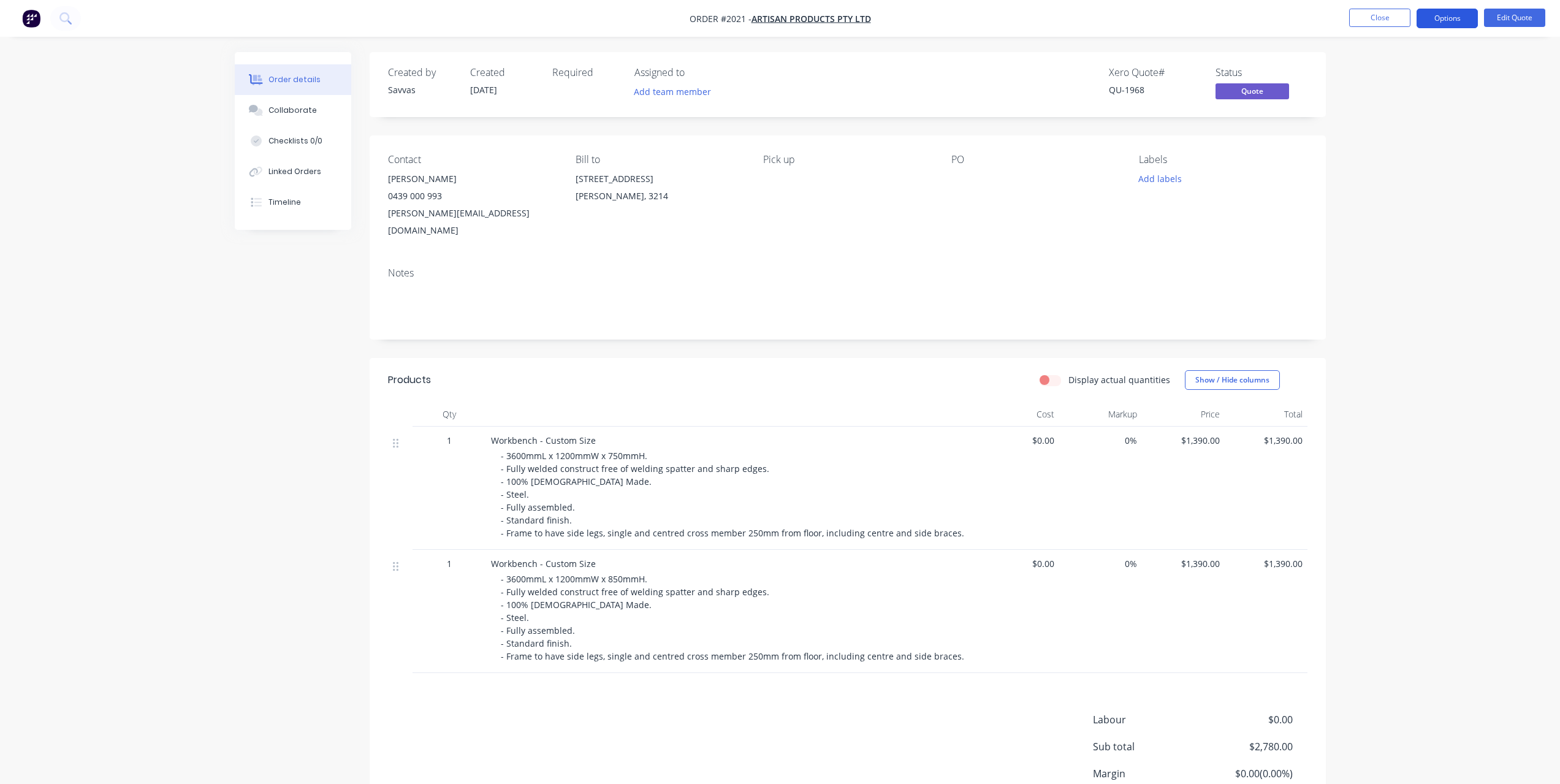
click at [1450, 18] on button "Options" at bounding box center [1447, 19] width 61 height 20
click at [1383, 75] on div "Quote" at bounding box center [1410, 75] width 113 height 18
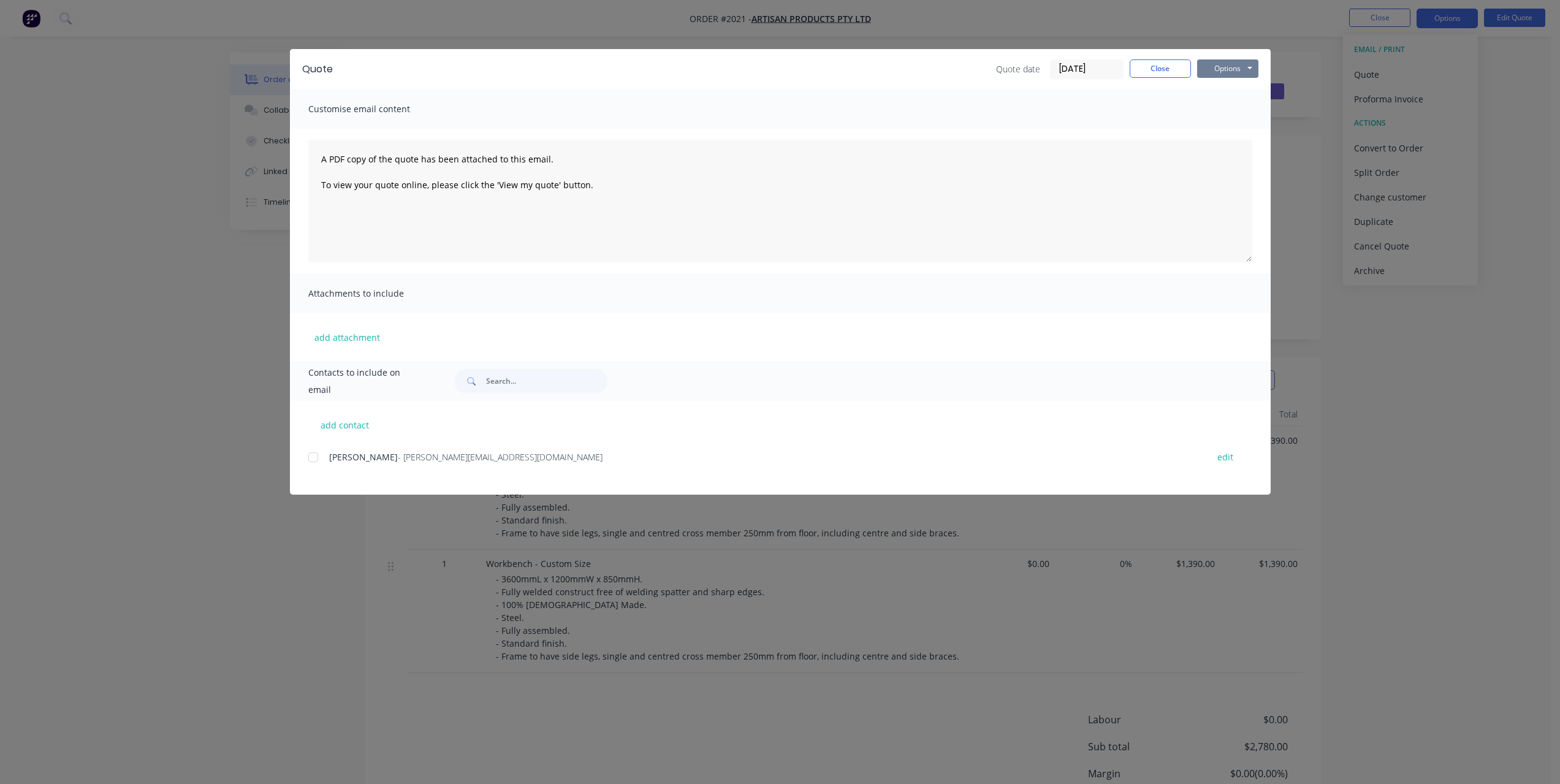
click at [1243, 65] on button "Options" at bounding box center [1227, 69] width 61 height 19
click at [1242, 106] on button "Print" at bounding box center [1236, 111] width 78 height 21
click at [1165, 69] on button "Close" at bounding box center [1160, 69] width 61 height 19
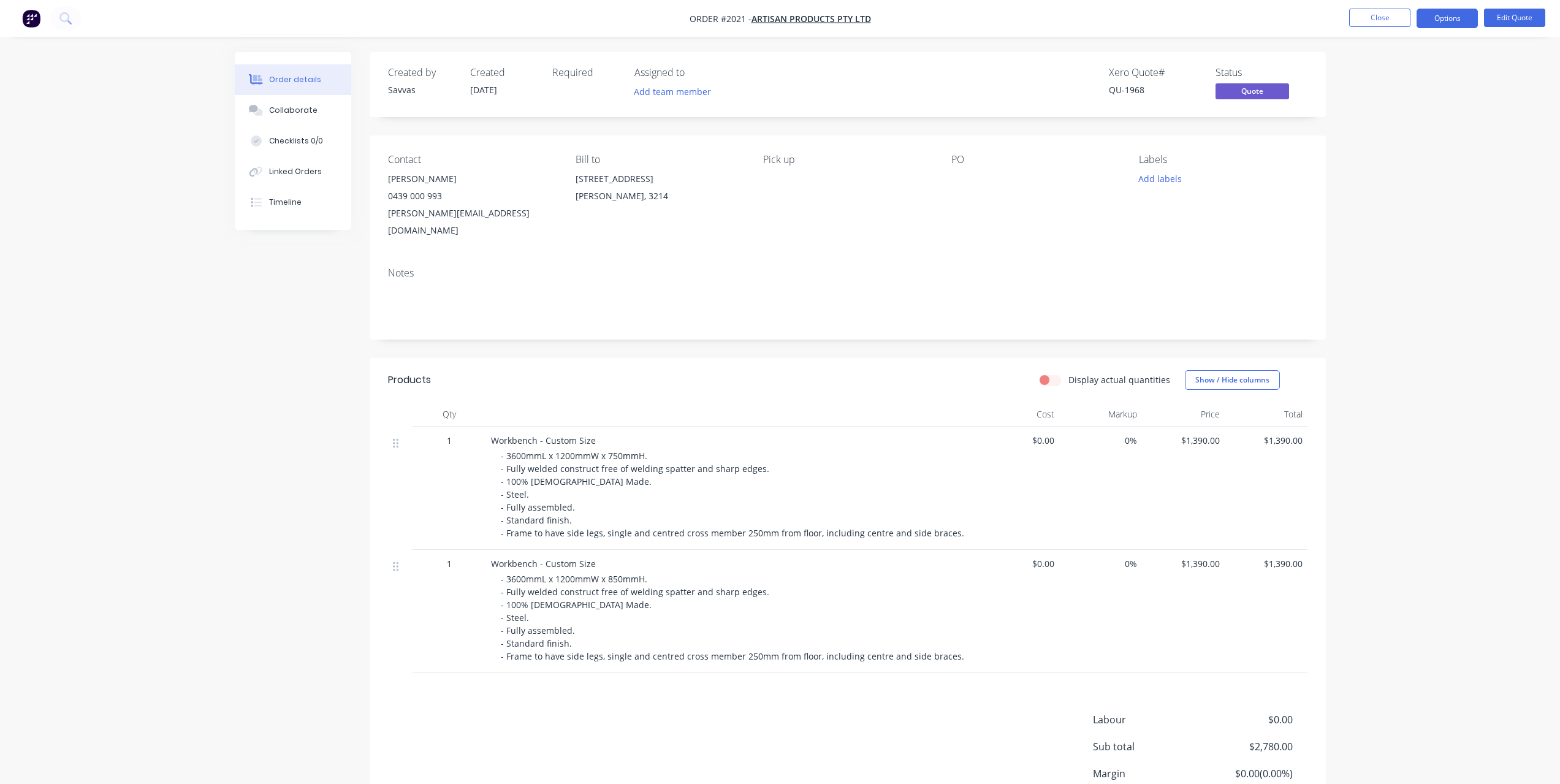
click at [1428, 29] on nav "Order #2021 - Artisan Products Pty Ltd Close Options Edit Quote" at bounding box center [780, 19] width 1560 height 37
click at [1497, 14] on button "Edit Quote" at bounding box center [1514, 18] width 61 height 19
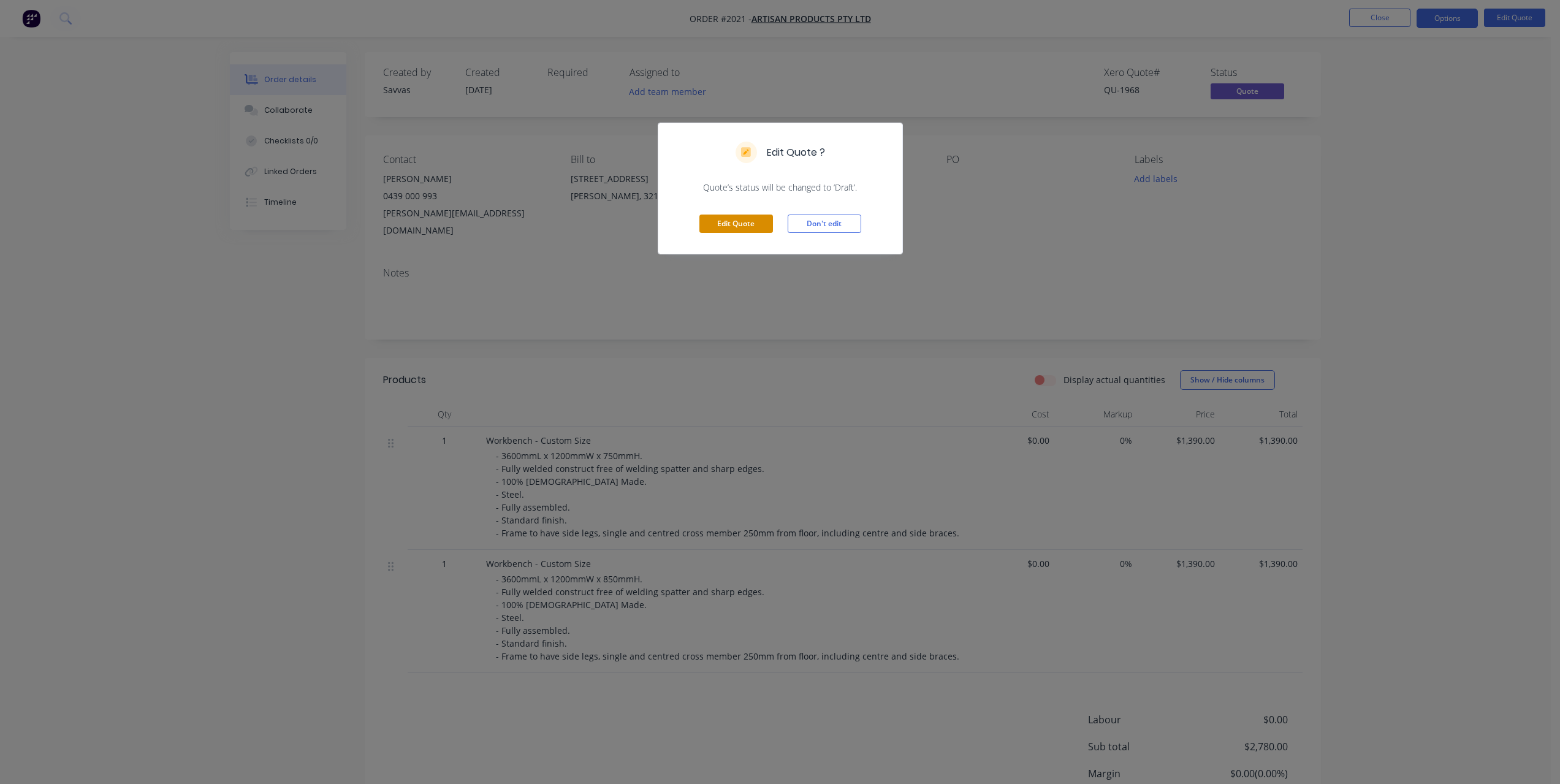
click at [735, 226] on button "Edit Quote" at bounding box center [735, 223] width 73 height 19
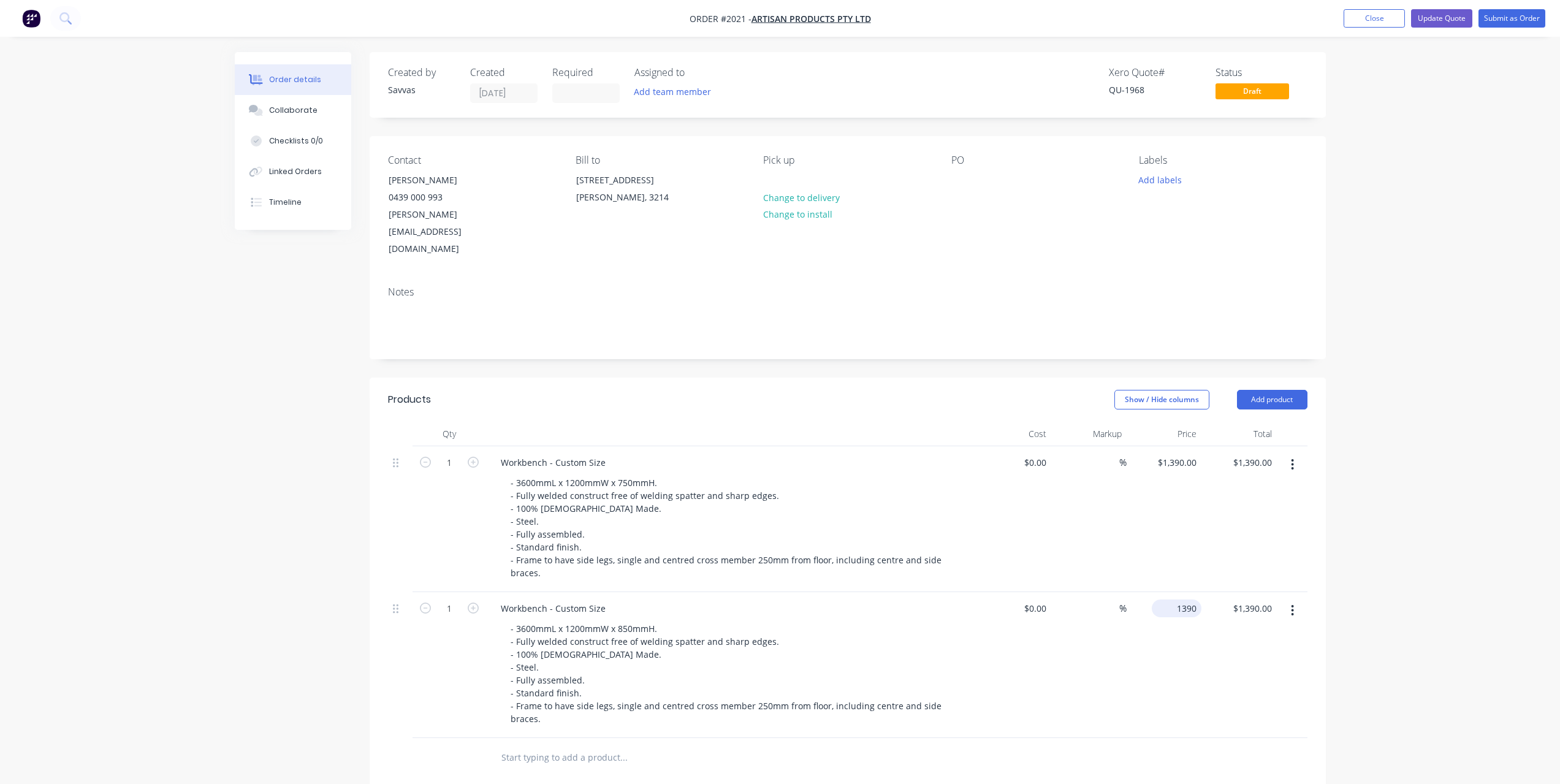
click at [1175, 600] on div "1390 $1,390.00" at bounding box center [1176, 609] width 49 height 18
type input "$1,385.00"
drag, startPoint x: 1214, startPoint y: 631, endPoint x: 1215, endPoint y: 614, distance: 17.0
click at [1212, 631] on div "$1,385.00 $1,390.00" at bounding box center [1239, 665] width 75 height 146
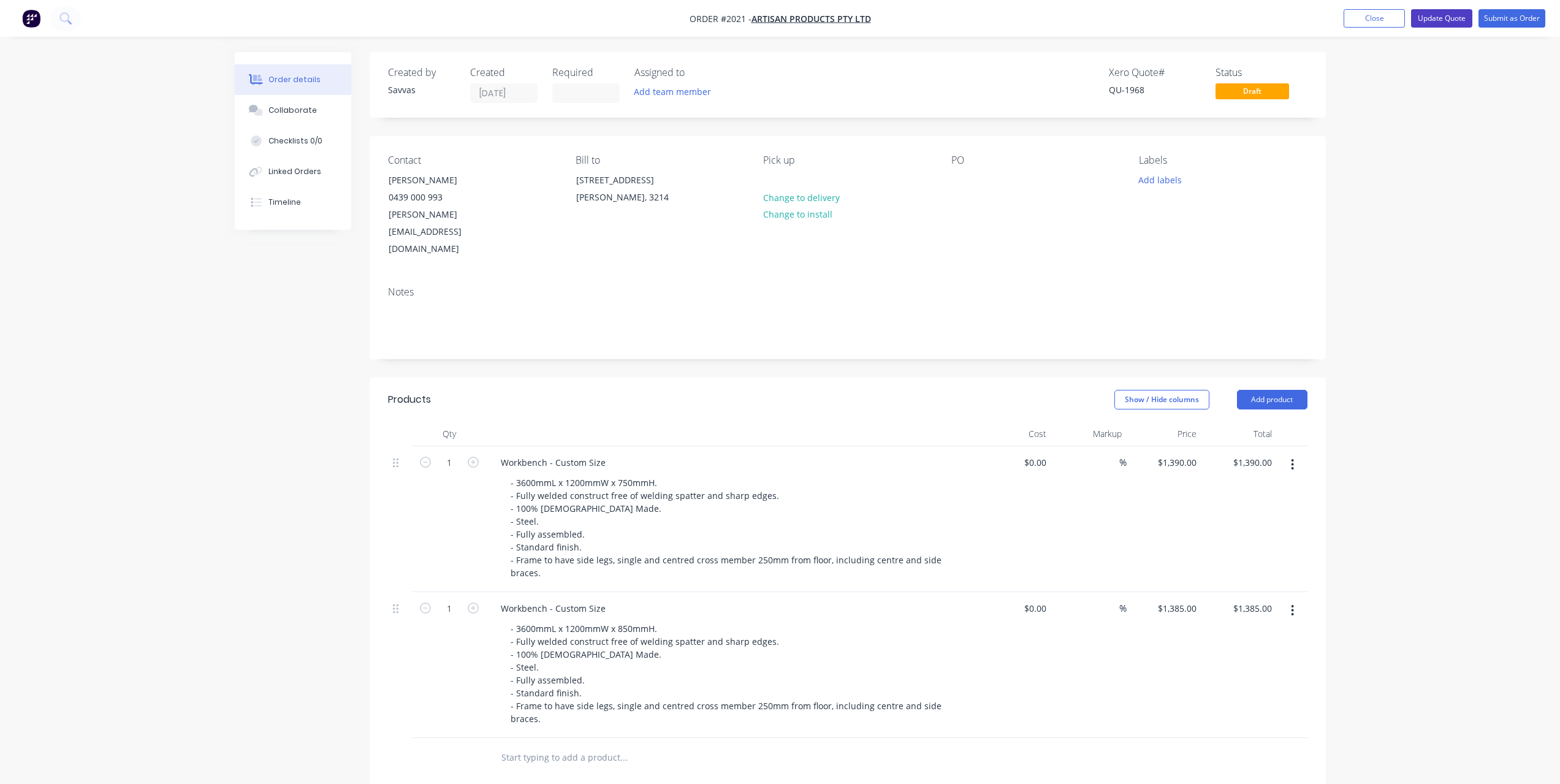
click at [1441, 21] on button "Update Quote" at bounding box center [1441, 18] width 61 height 19
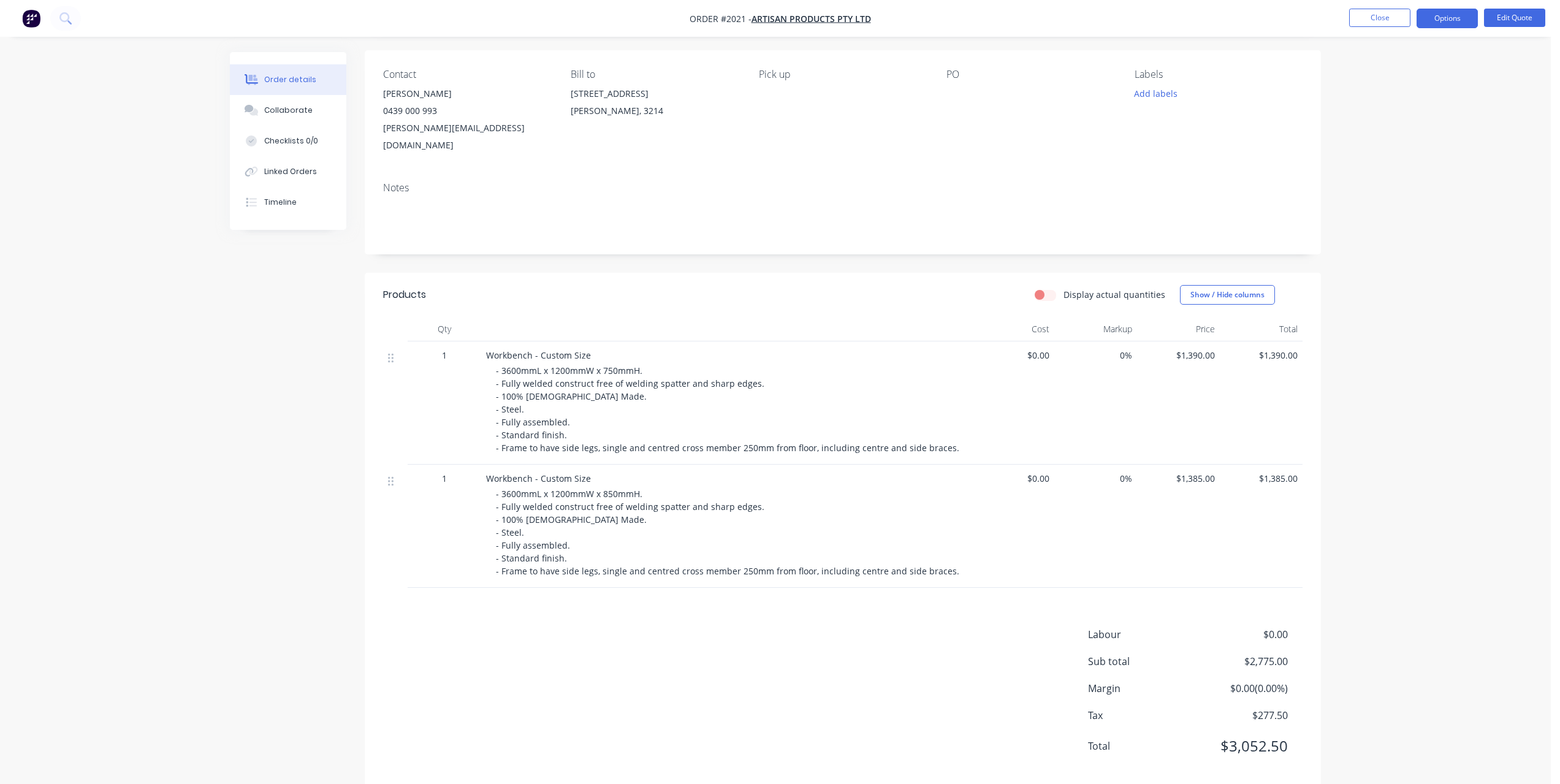
scroll to position [90, 0]
click at [1437, 29] on nav "Order #2021 - Artisan Products Pty Ltd Close Options Edit Quote" at bounding box center [780, 19] width 1560 height 37
click at [1439, 25] on button "Options" at bounding box center [1447, 19] width 61 height 20
click at [1405, 66] on div "Quote" at bounding box center [1410, 75] width 113 height 18
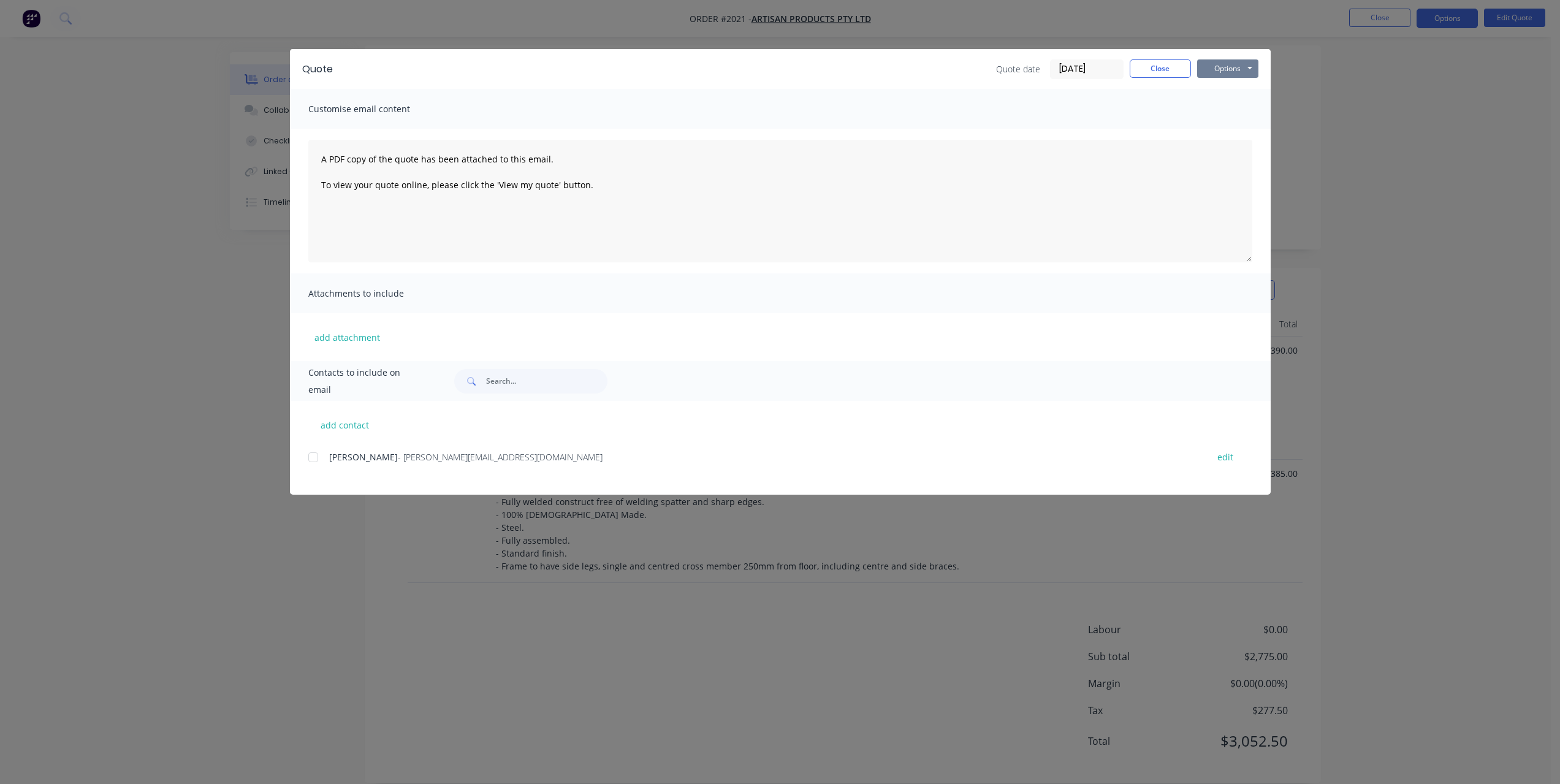
click at [1203, 69] on button "Options" at bounding box center [1227, 69] width 61 height 19
click at [1220, 106] on button "Print" at bounding box center [1236, 111] width 78 height 21
